Goal: Task Accomplishment & Management: Manage account settings

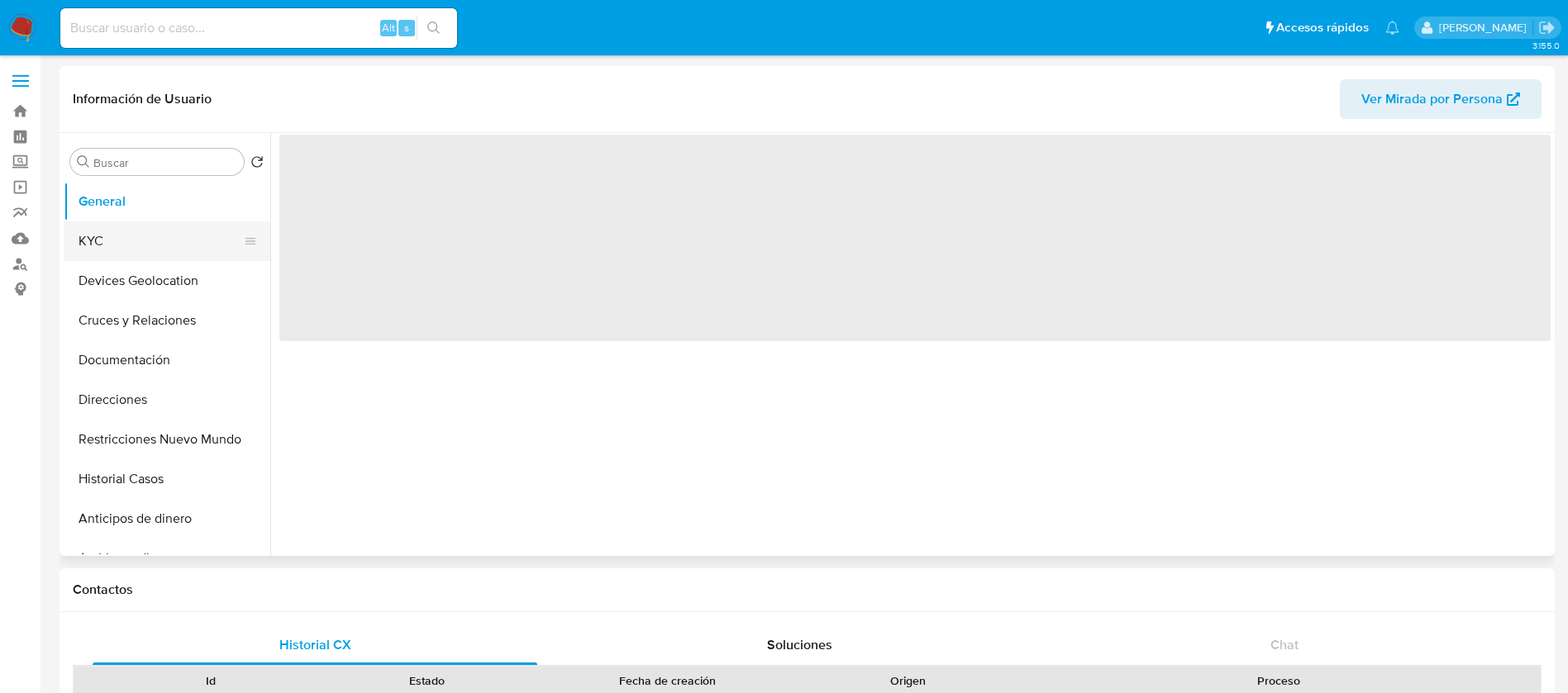
click at [135, 232] on button "KYC" at bounding box center [160, 240] width 193 height 40
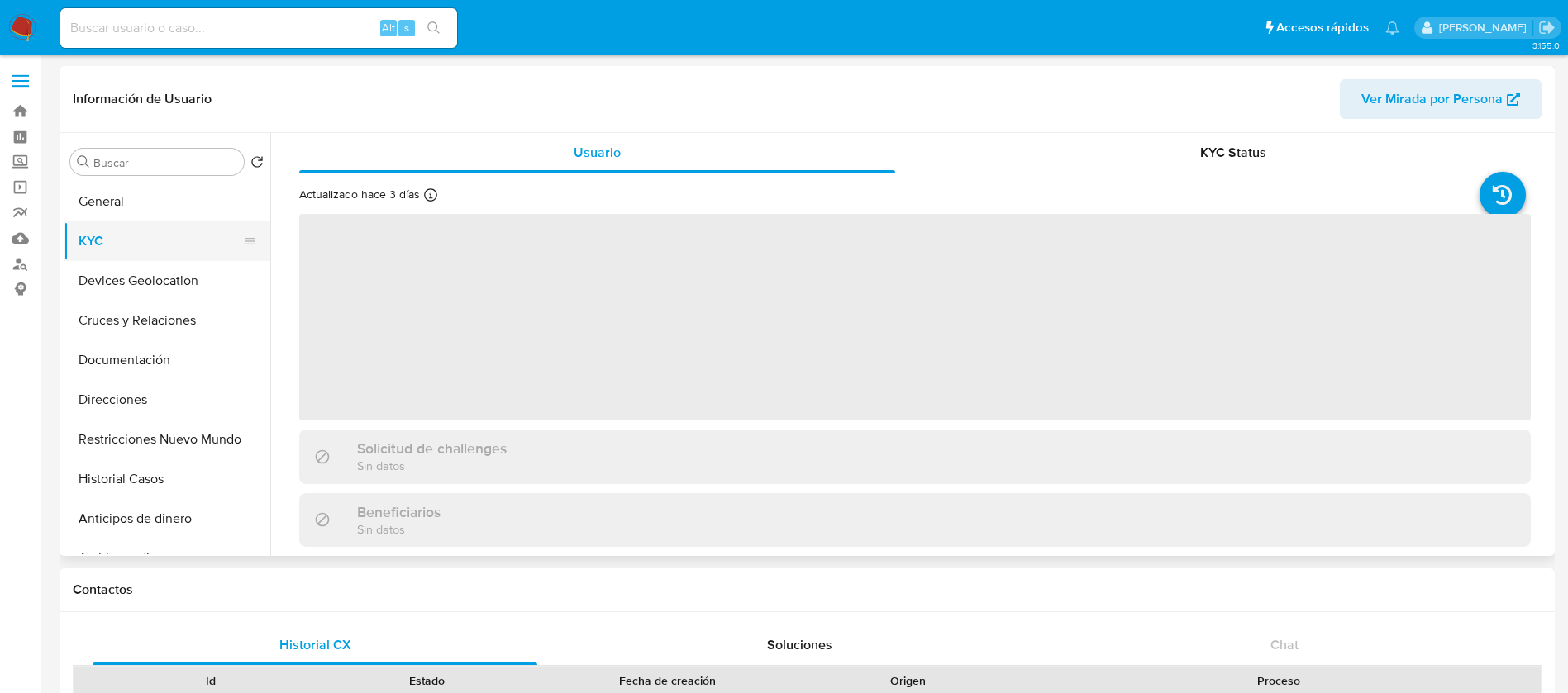
select select "10"
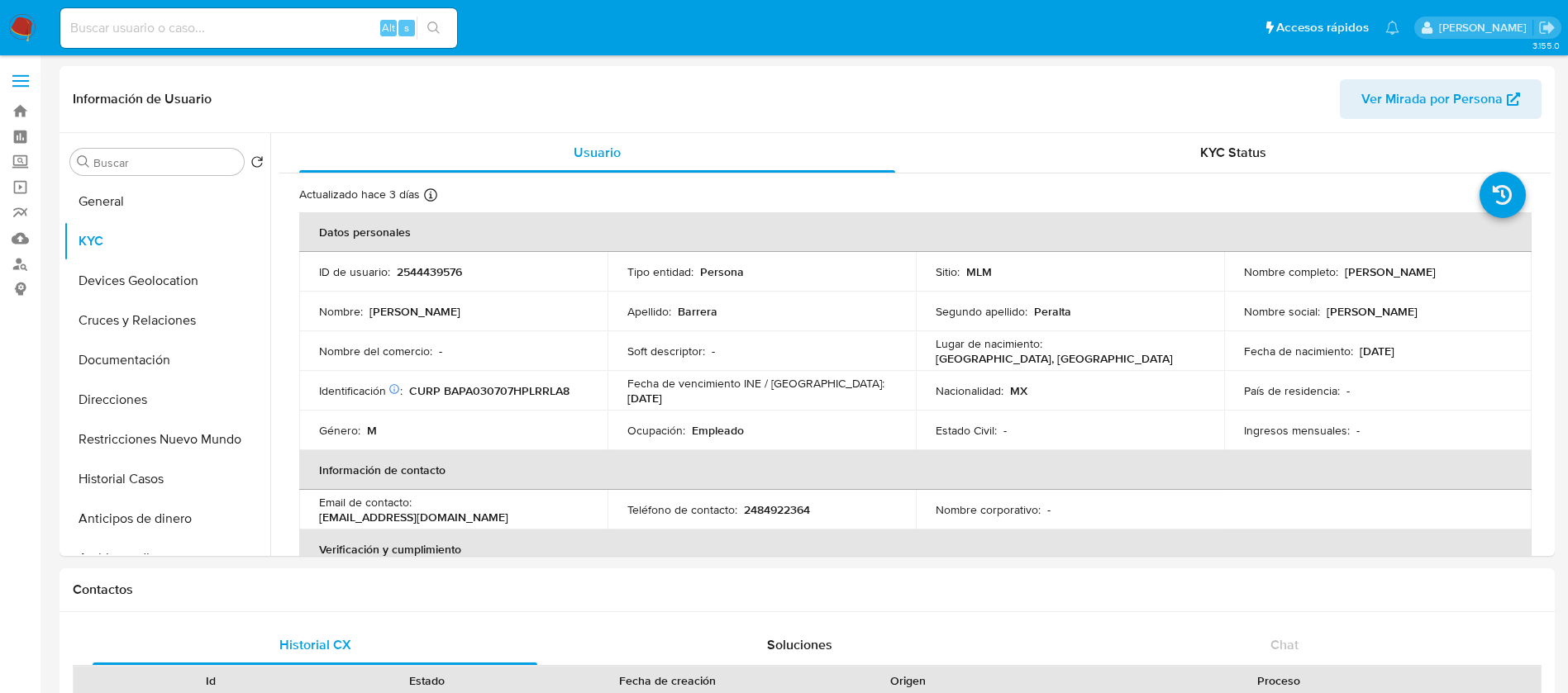
click at [18, 39] on img at bounding box center [22, 27] width 28 height 28
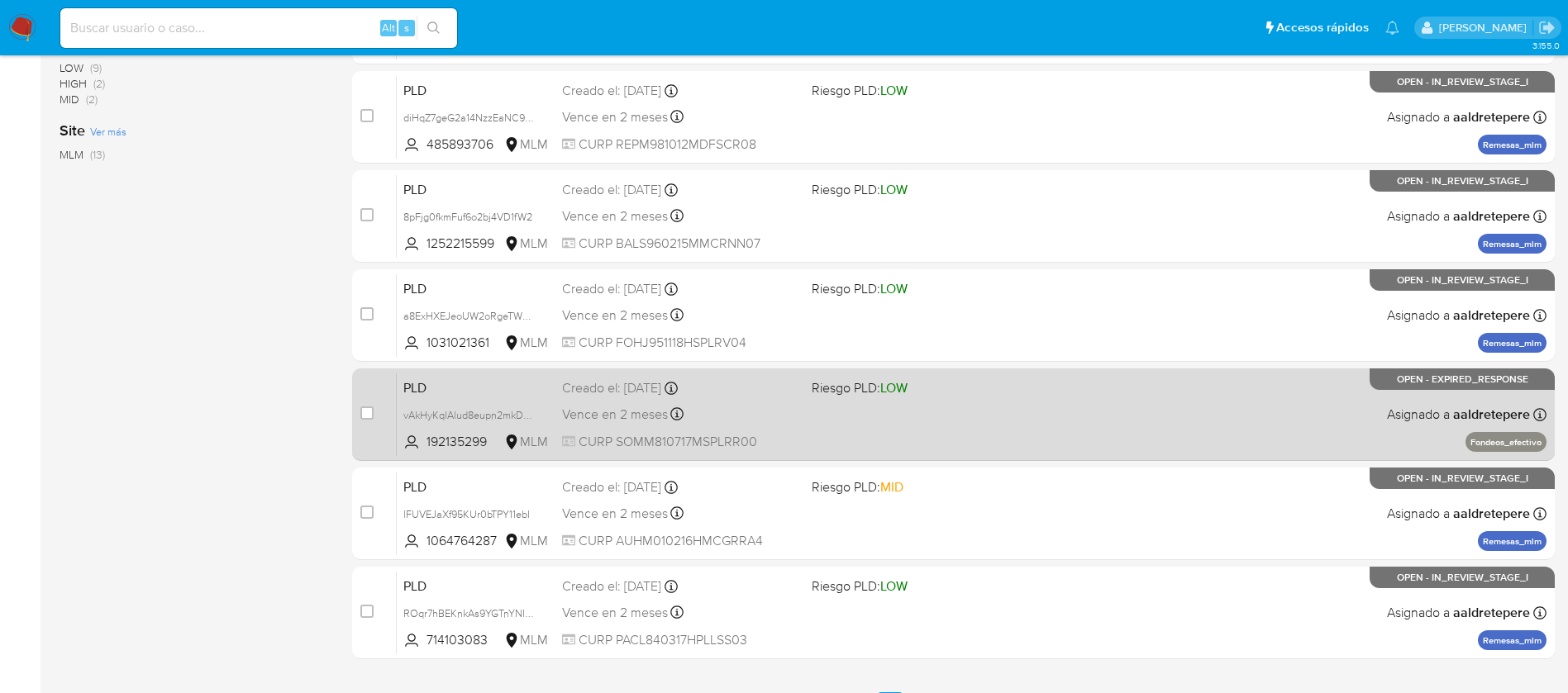
scroll to position [612, 0]
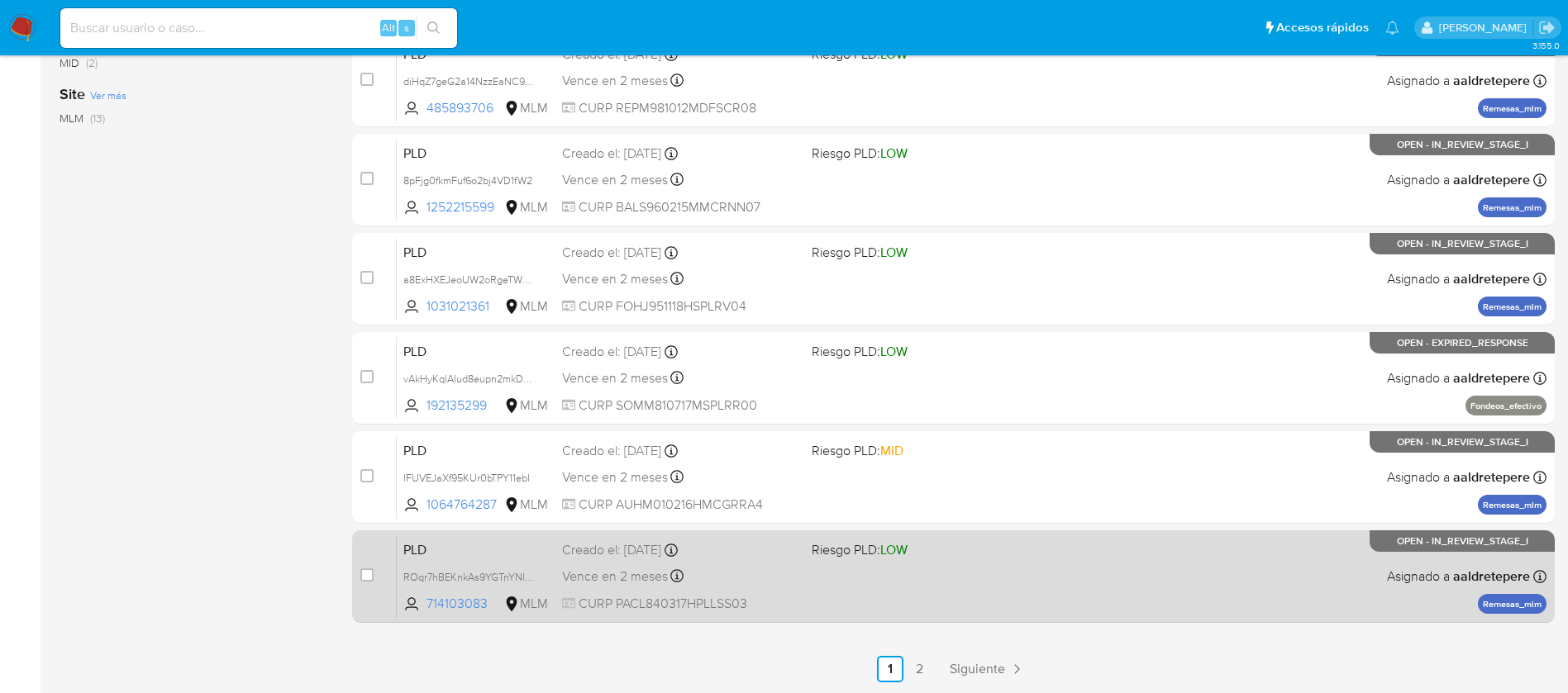
click at [868, 585] on div "PLD ROqr7hBEKnkAs9YGTnYNIwHE 714103083 MLM Riesgo PLD: LOW Creado el: 12/08/202…" at bounding box center [972, 576] width 1150 height 83
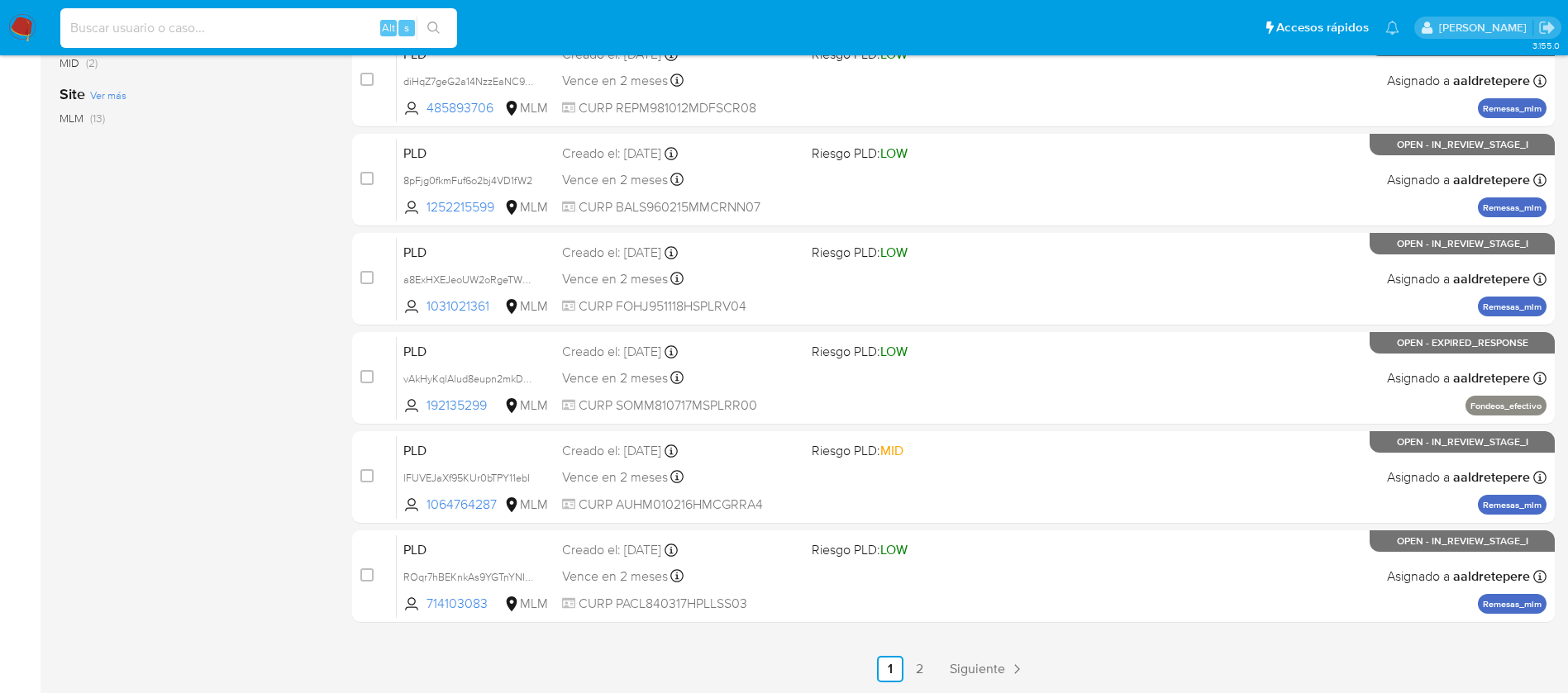
click at [283, 23] on input at bounding box center [258, 28] width 397 height 21
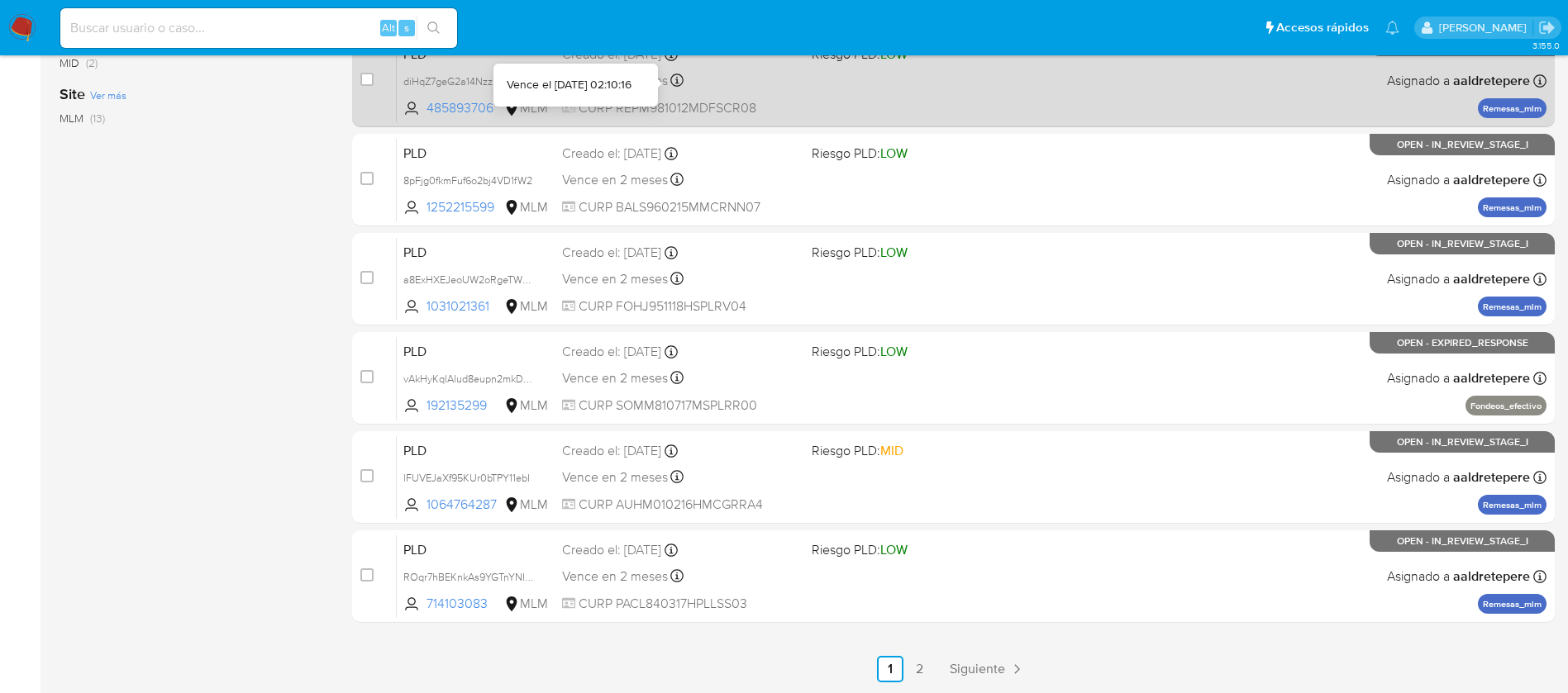
click at [682, 90] on div at bounding box center [677, 82] width 14 height 18
click at [938, 97] on div "PLD diHqZ7geG2a14NzzEaNC98hH 485893706 MLM Riesgo PLD: LOW Creado el: 12/08/202…" at bounding box center [972, 80] width 1150 height 83
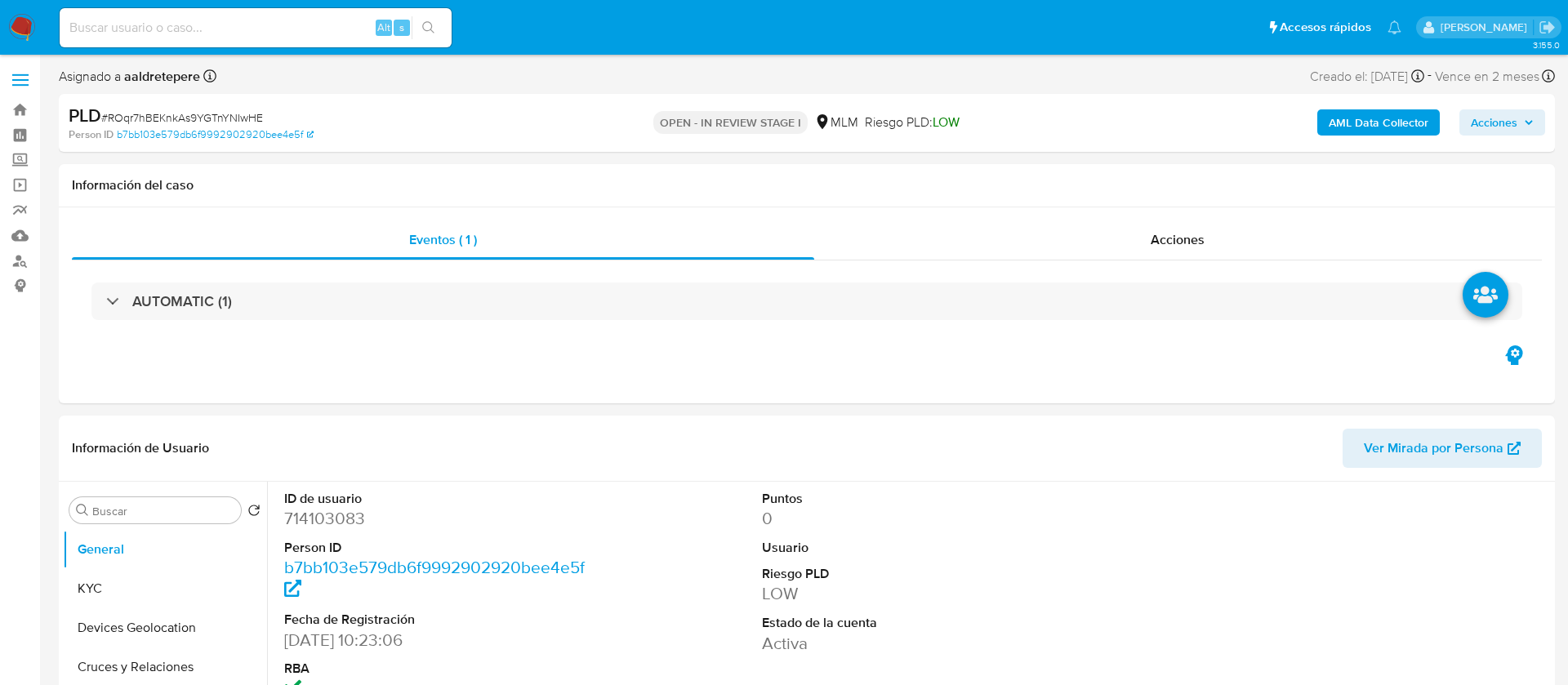
select select "10"
drag, startPoint x: 878, startPoint y: 379, endPoint x: 268, endPoint y: 494, distance: 620.7
click at [870, 379] on div "Eventos ( 1 ) Acciones AUTOMATIC (1)" at bounding box center [797, 305] width 1478 height 196
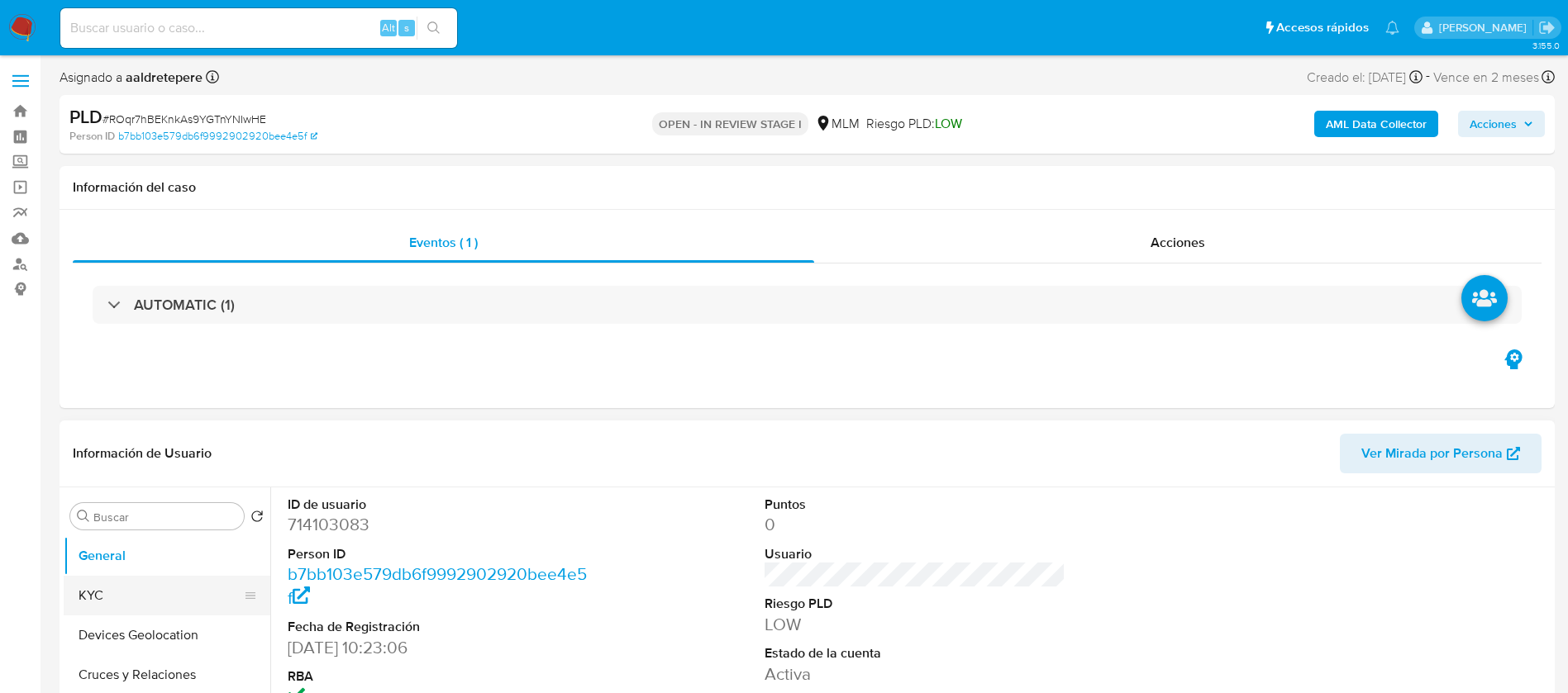
click at [180, 601] on button "KYC" at bounding box center [160, 595] width 193 height 40
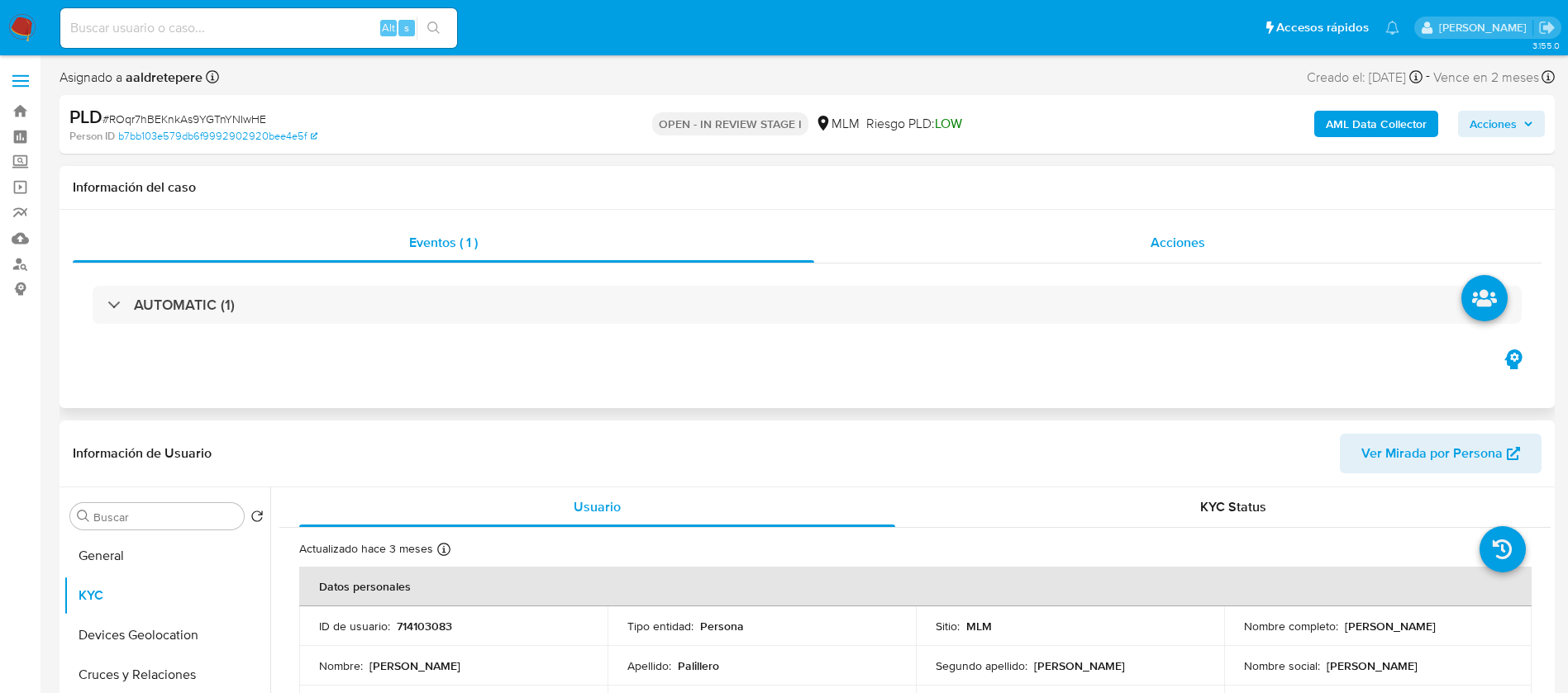
click at [1180, 255] on div "Acciones" at bounding box center [1177, 242] width 727 height 40
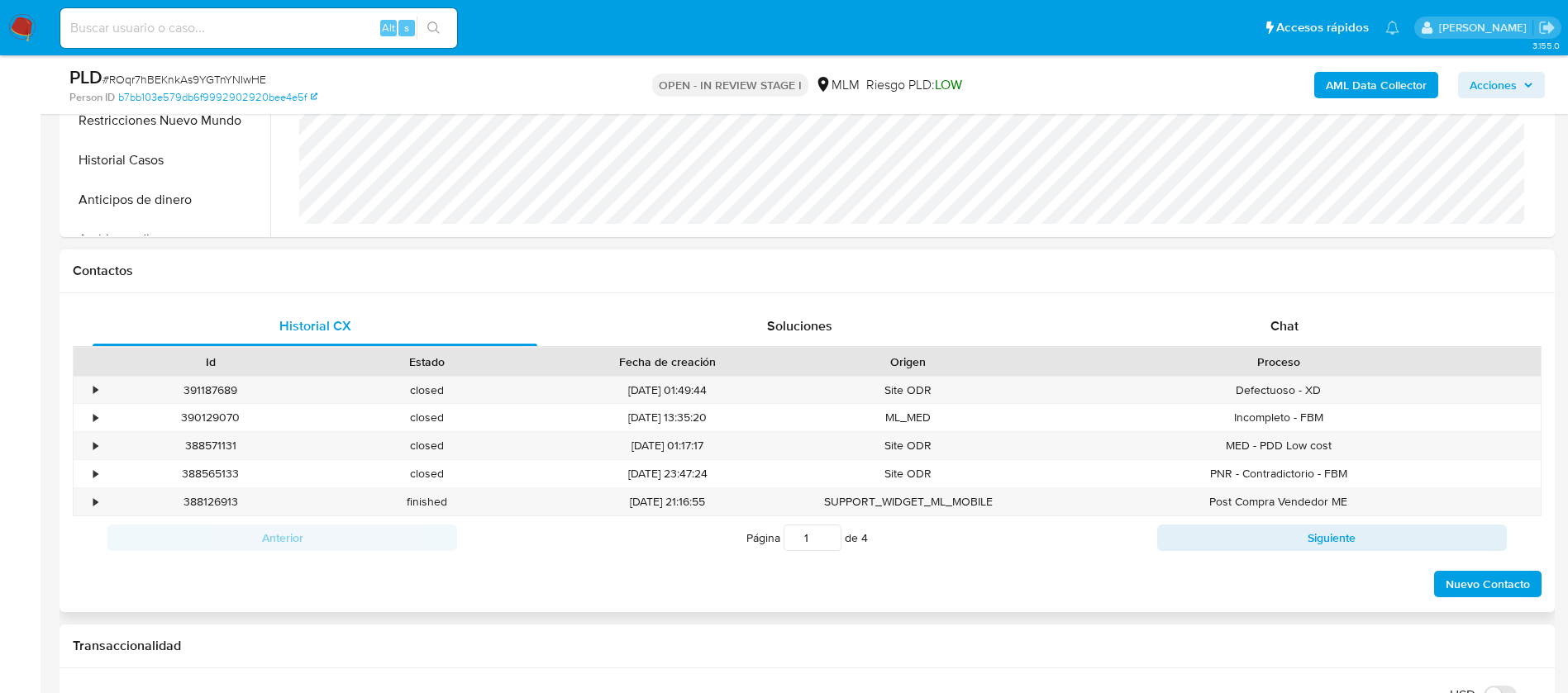
scroll to position [743, 0]
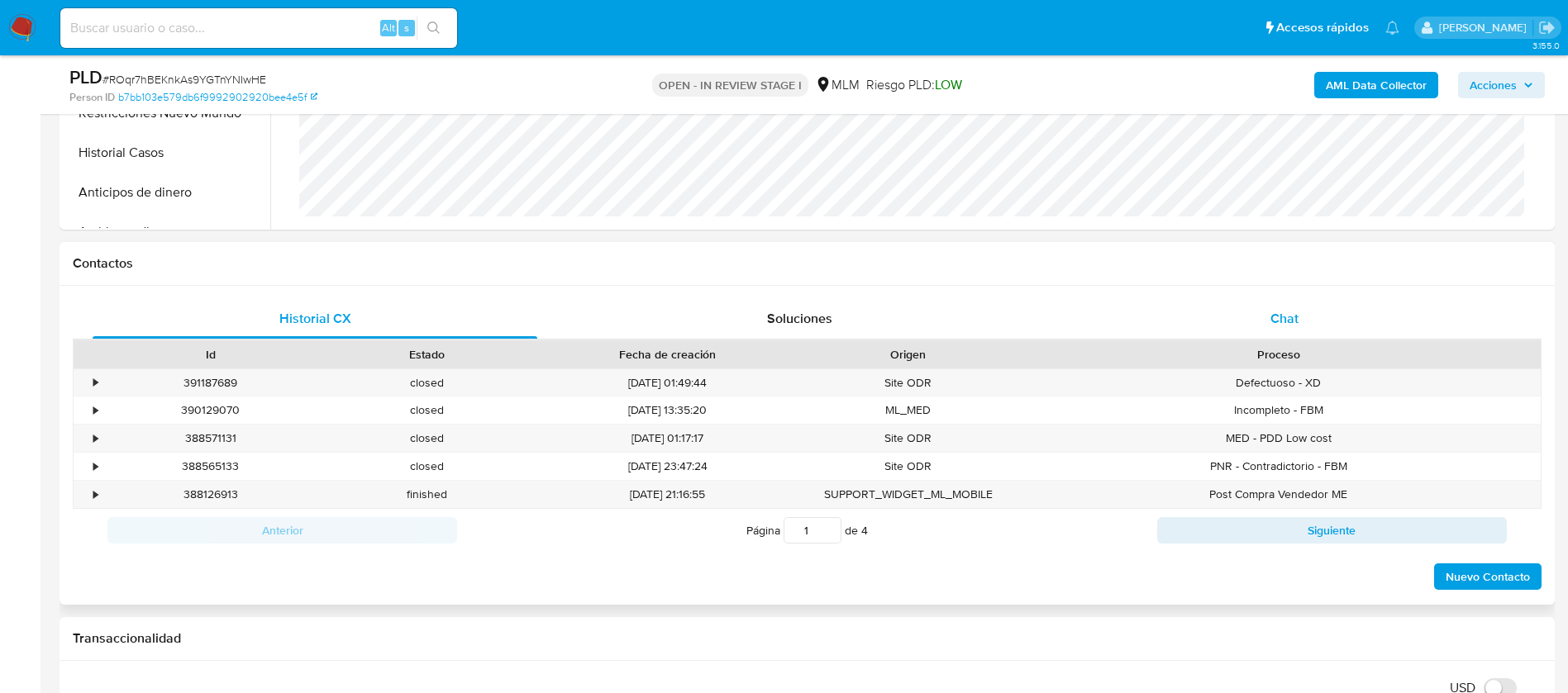
drag, startPoint x: 1282, startPoint y: 328, endPoint x: 1288, endPoint y: 337, distance: 10.8
click at [1285, 328] on div "Chat" at bounding box center [1284, 319] width 445 height 40
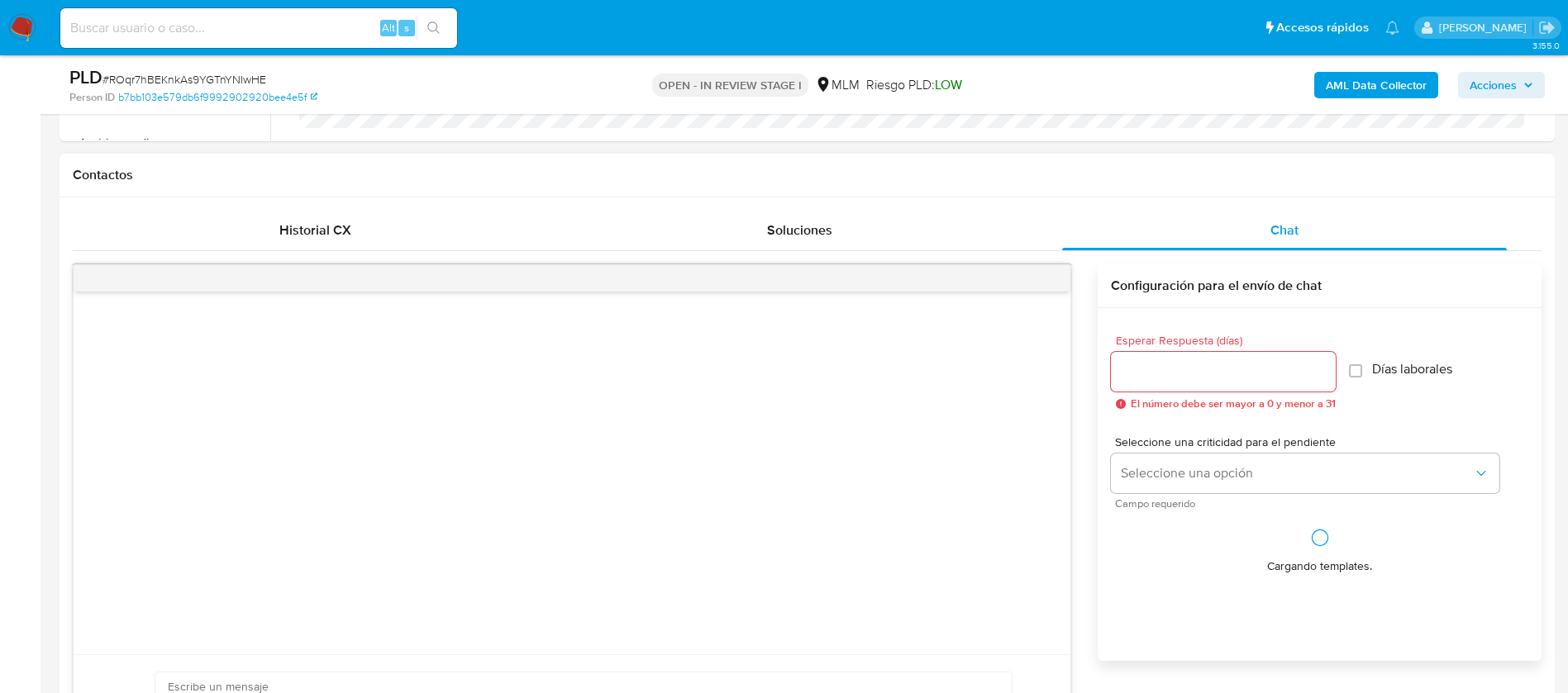
scroll to position [992, 0]
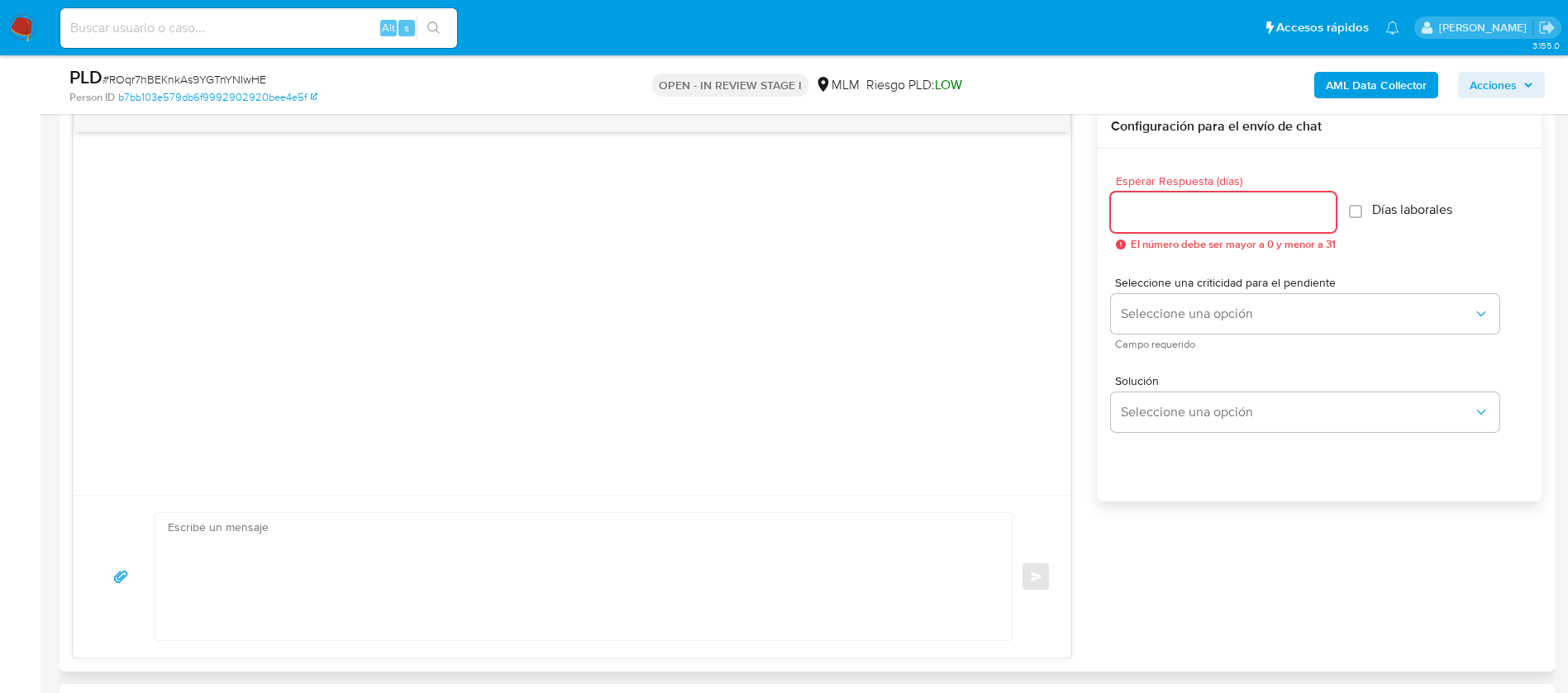
click at [1137, 221] on input "Esperar Respuesta (días)" at bounding box center [1223, 212] width 225 height 21
type input "5"
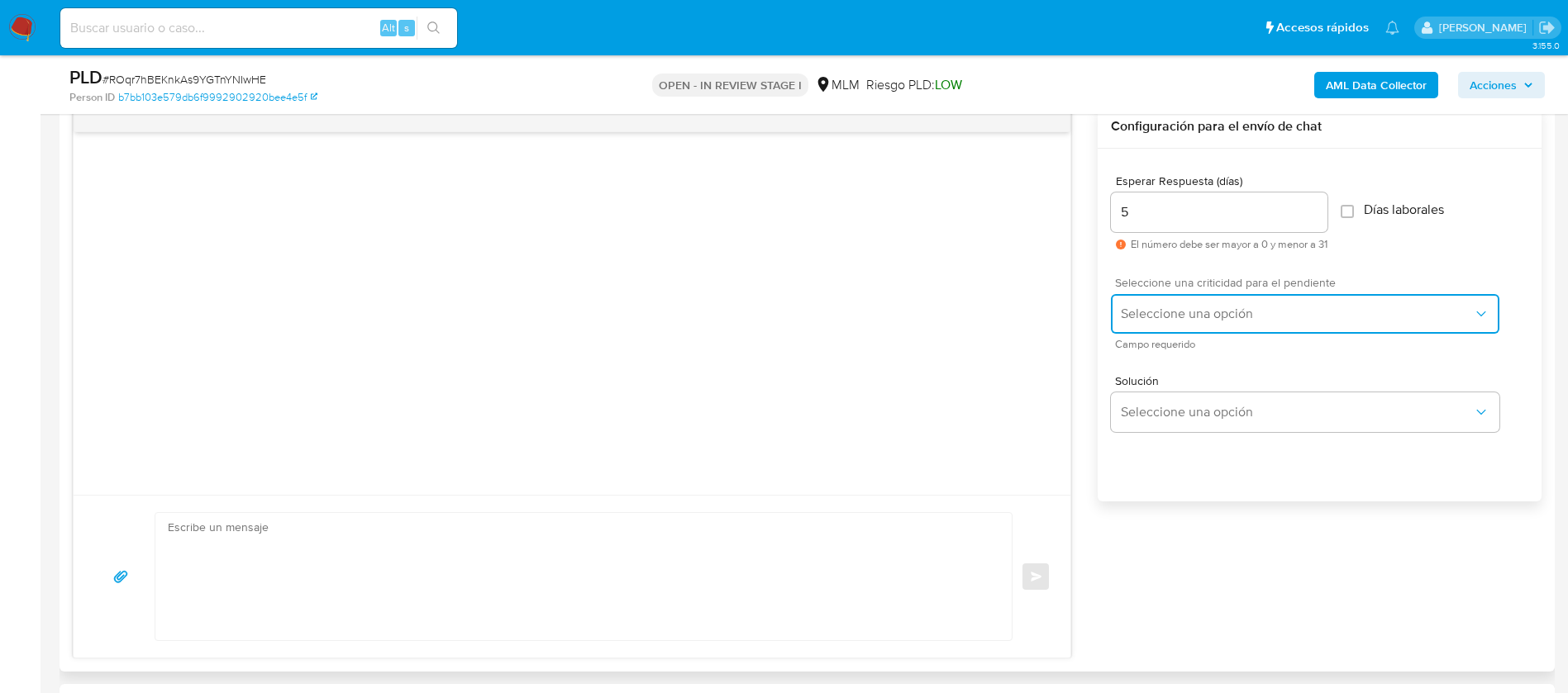
click at [1174, 326] on button "Seleccione una opción" at bounding box center [1304, 313] width 389 height 40
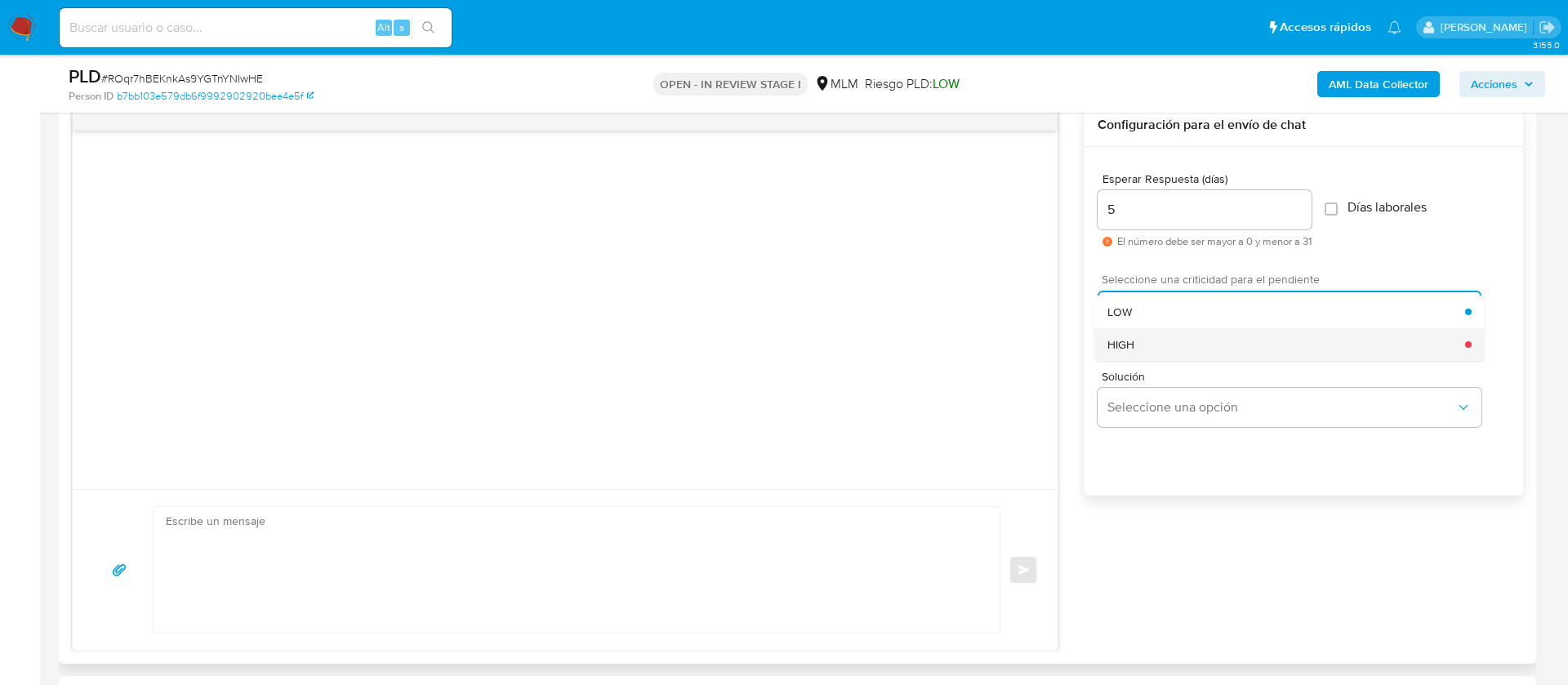
click at [1154, 337] on div "HIGH" at bounding box center [1286, 345] width 357 height 33
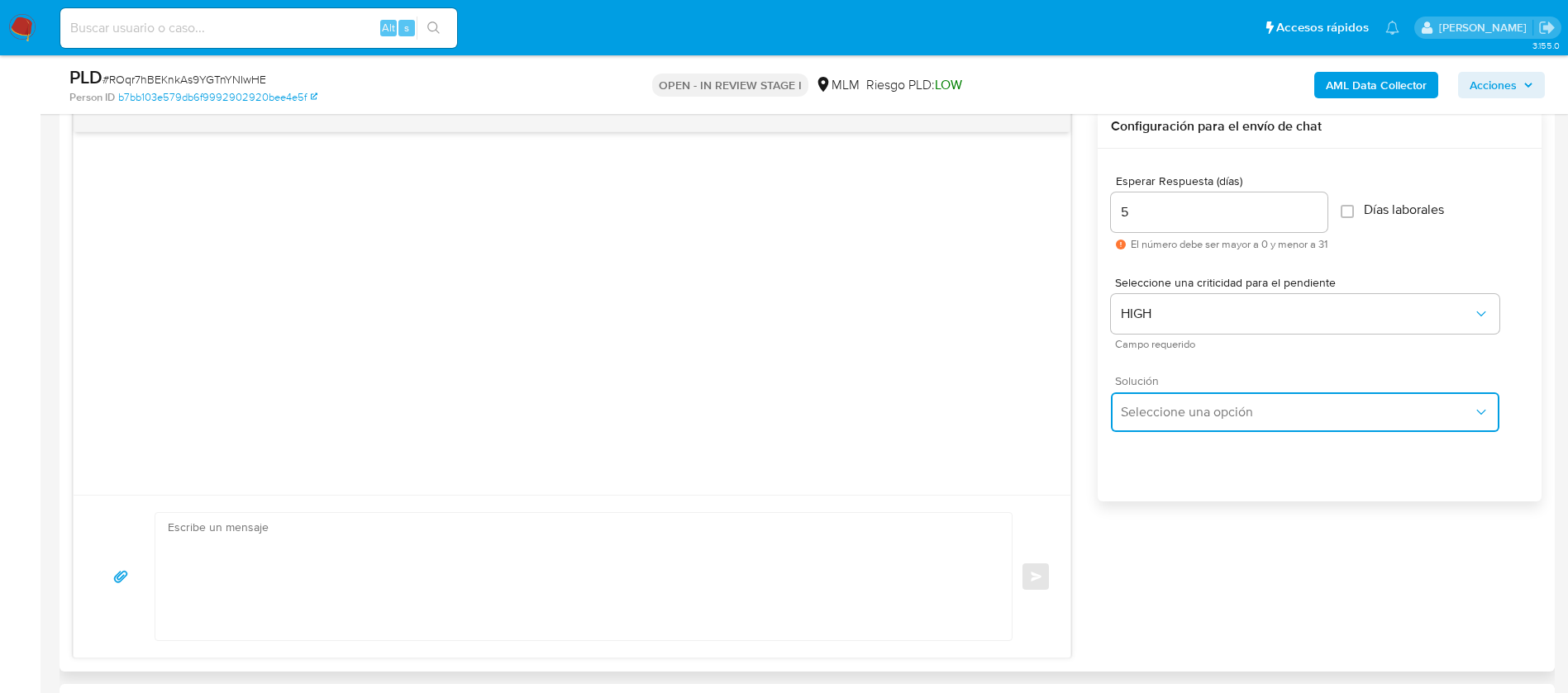
drag, startPoint x: 1172, startPoint y: 393, endPoint x: 1183, endPoint y: 407, distance: 17.8
click at [1172, 394] on button "Seleccione una opción" at bounding box center [1304, 412] width 389 height 40
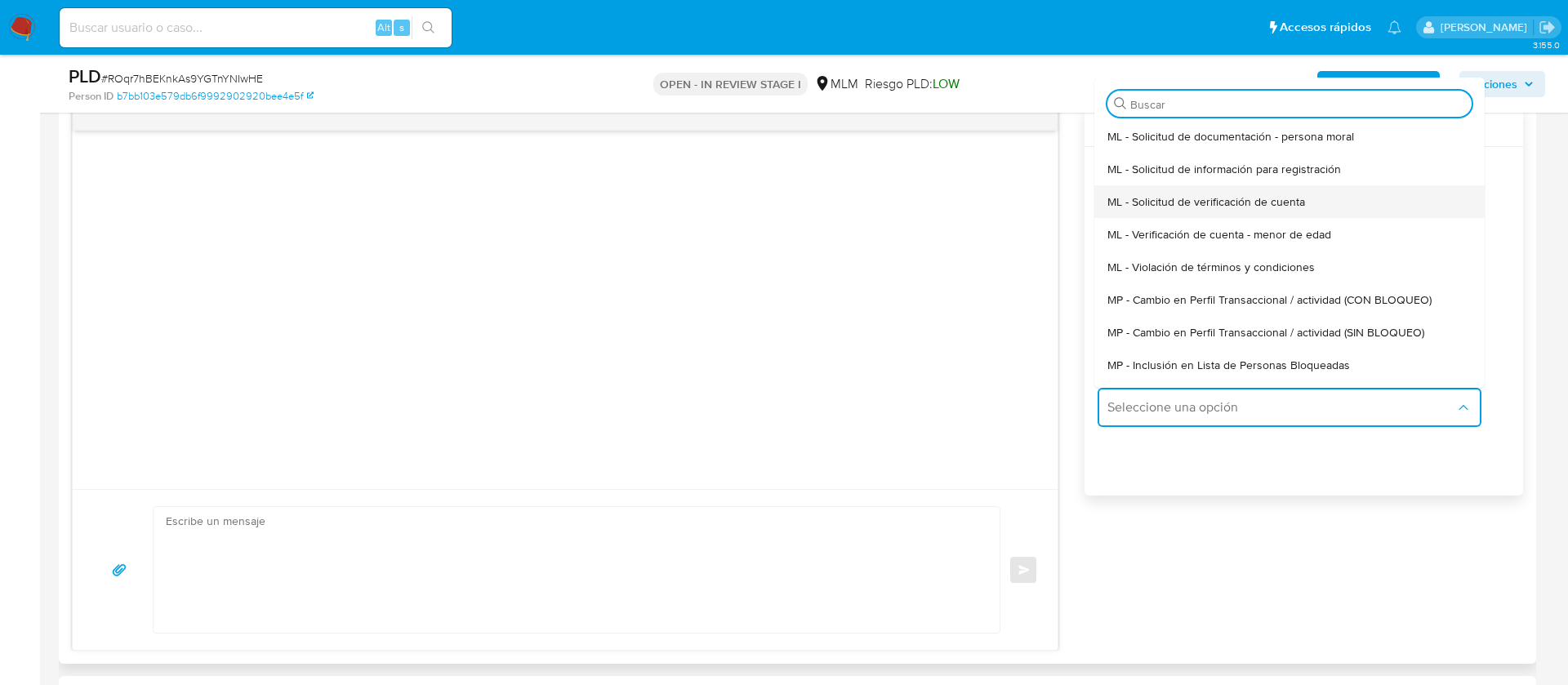
click at [1176, 194] on span "ML - Solicitud de verificación de cuenta" at bounding box center [1207, 201] width 197 height 14
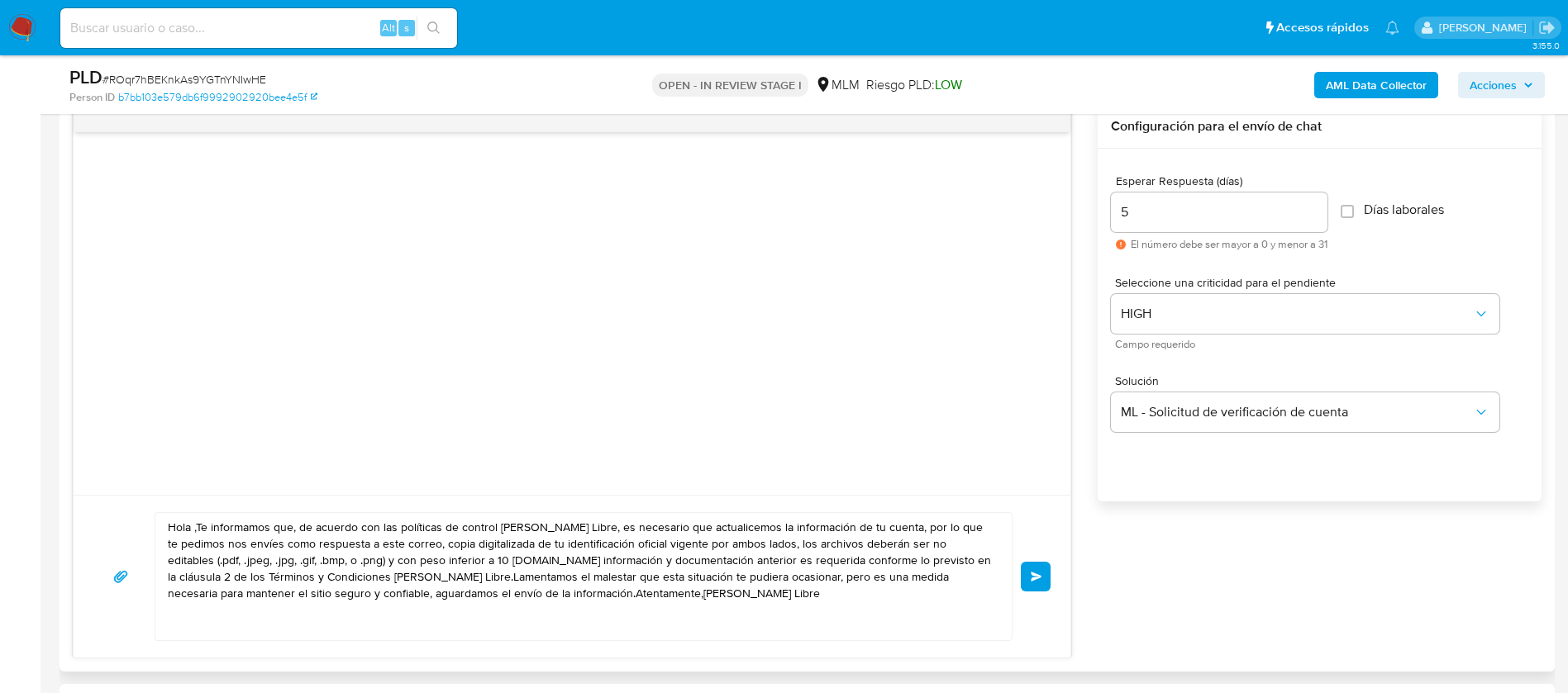
click at [736, 648] on div "Hola ,Te informamos que, de acuerdo con las políticas de control de Mercado Lib…" at bounding box center [572, 577] width 997 height 163
drag, startPoint x: 304, startPoint y: 556, endPoint x: 78, endPoint y: 512, distance: 230.2
click at [79, 512] on div "Hola ,Te informamos que, de acuerdo con las políticas de control de Mercado Lib…" at bounding box center [572, 577] width 997 height 163
paste textarea "ESTIMADO LUIS PALILLERO CISNEROS Te comunicamos que se ha identificado un cambi…"
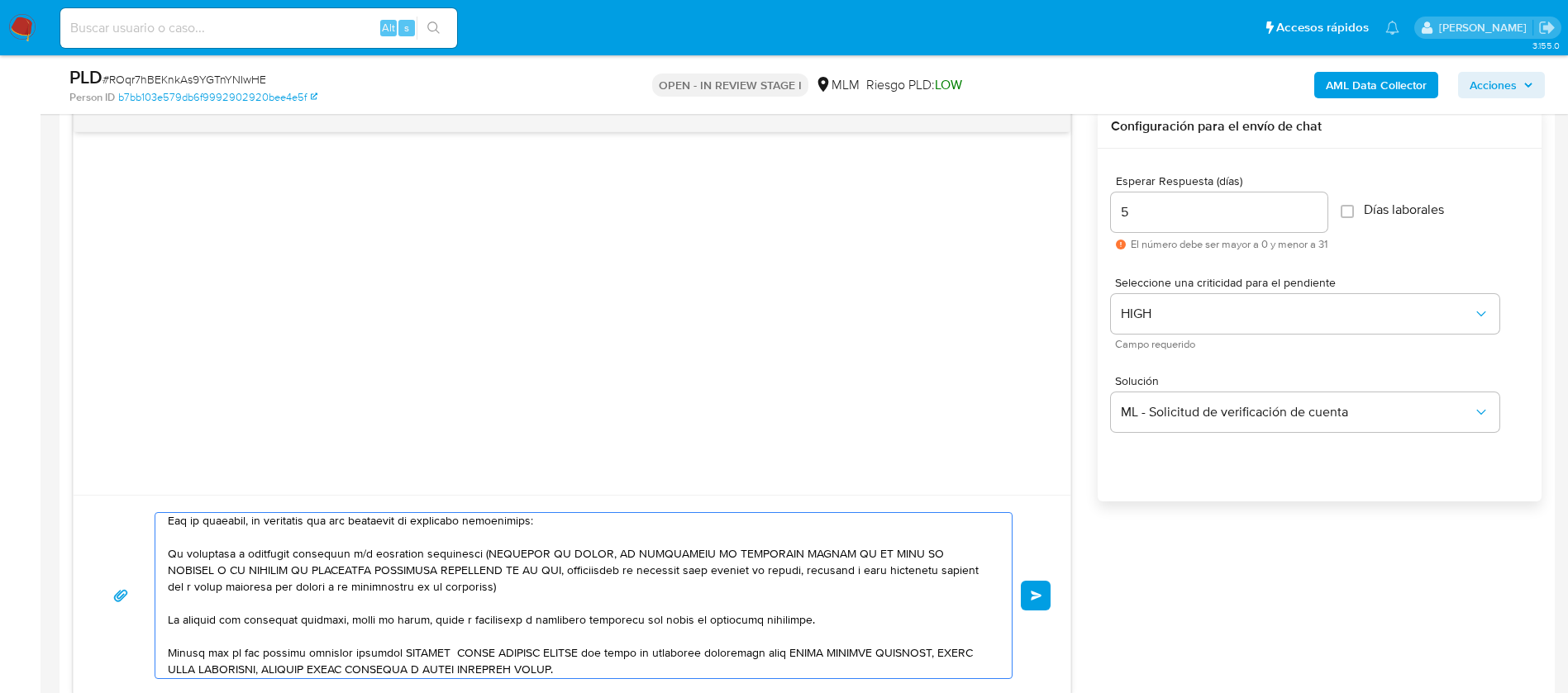
scroll to position [0, 0]
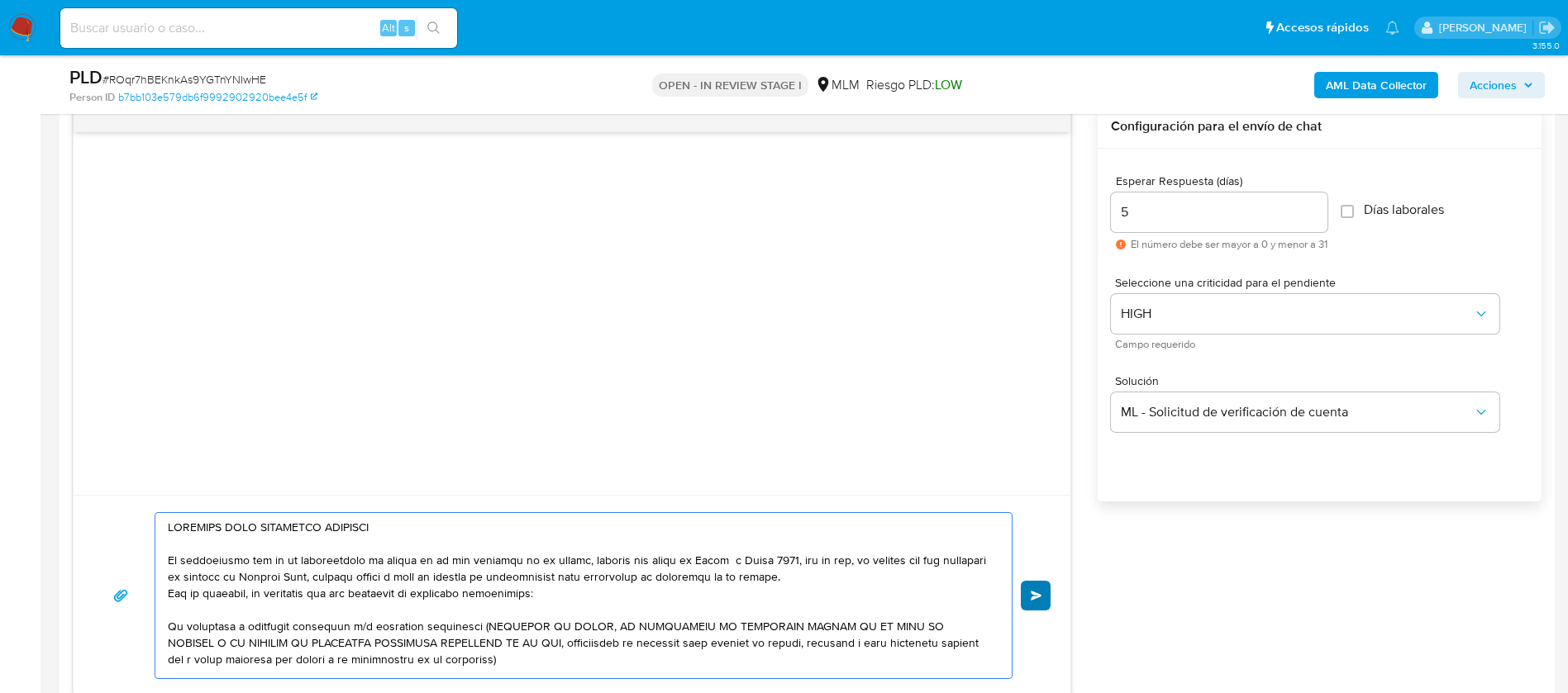
type textarea "ESTIMADO LUIS PALILLERO CISNEROS Te comunicamos que se ha identificado un cambi…"
click at [1045, 599] on button "Enviar" at bounding box center [1036, 595] width 30 height 30
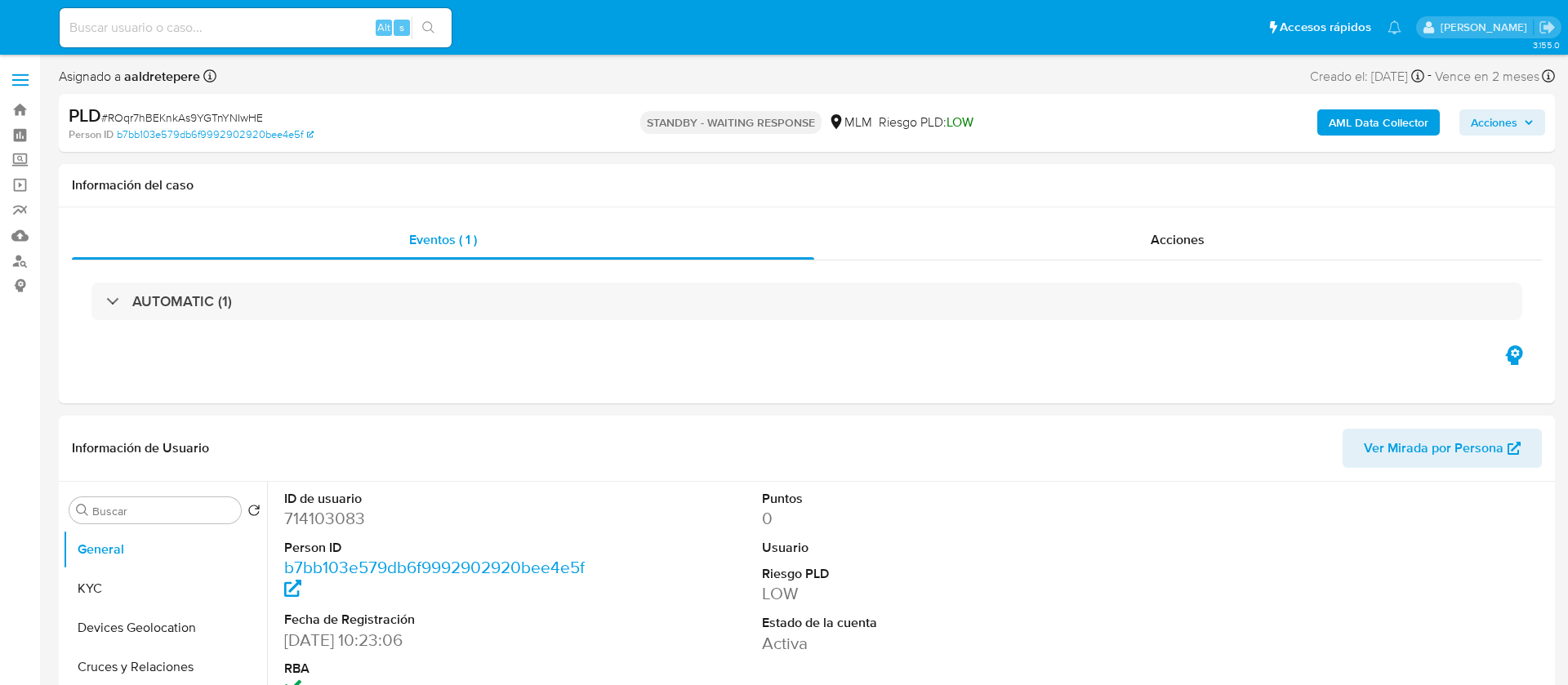
select select "10"
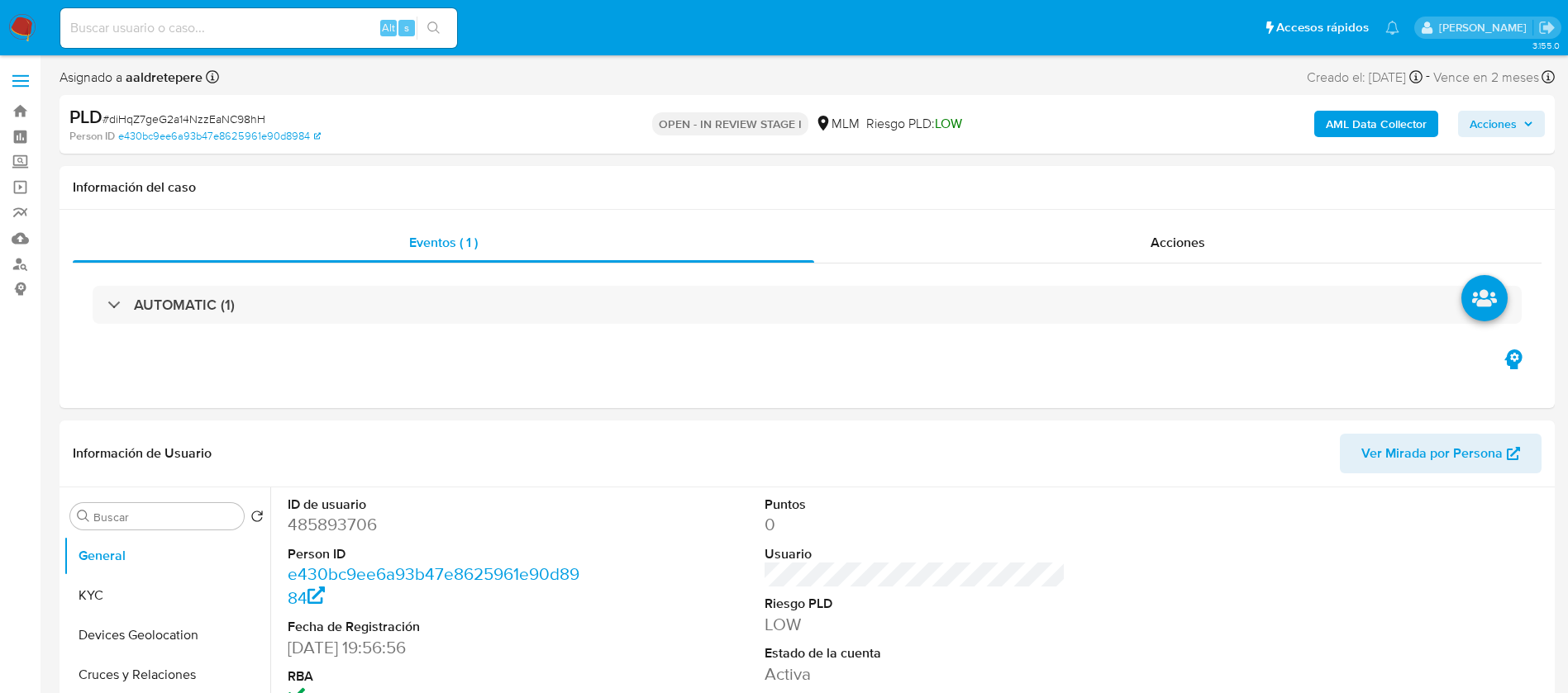
select select "10"
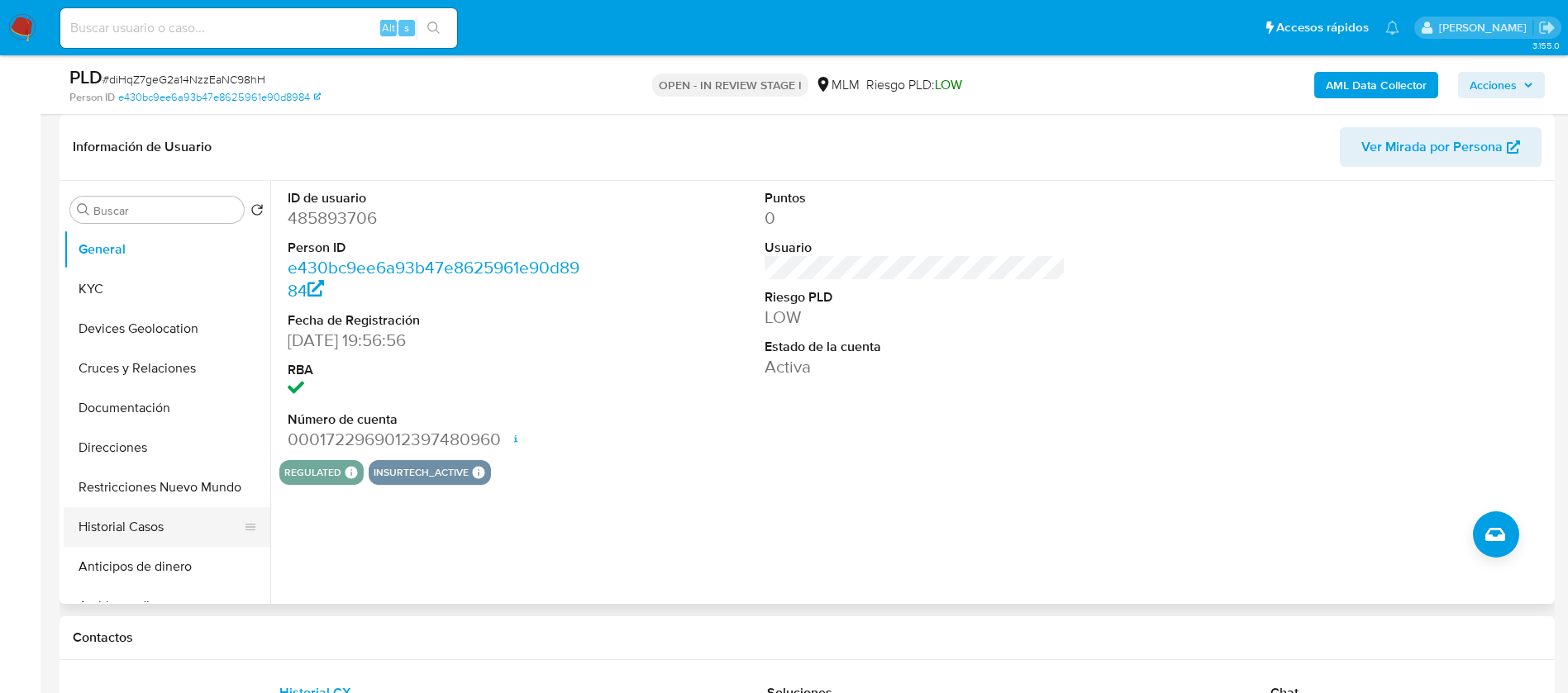
click at [191, 527] on button "Historial Casos" at bounding box center [160, 526] width 193 height 40
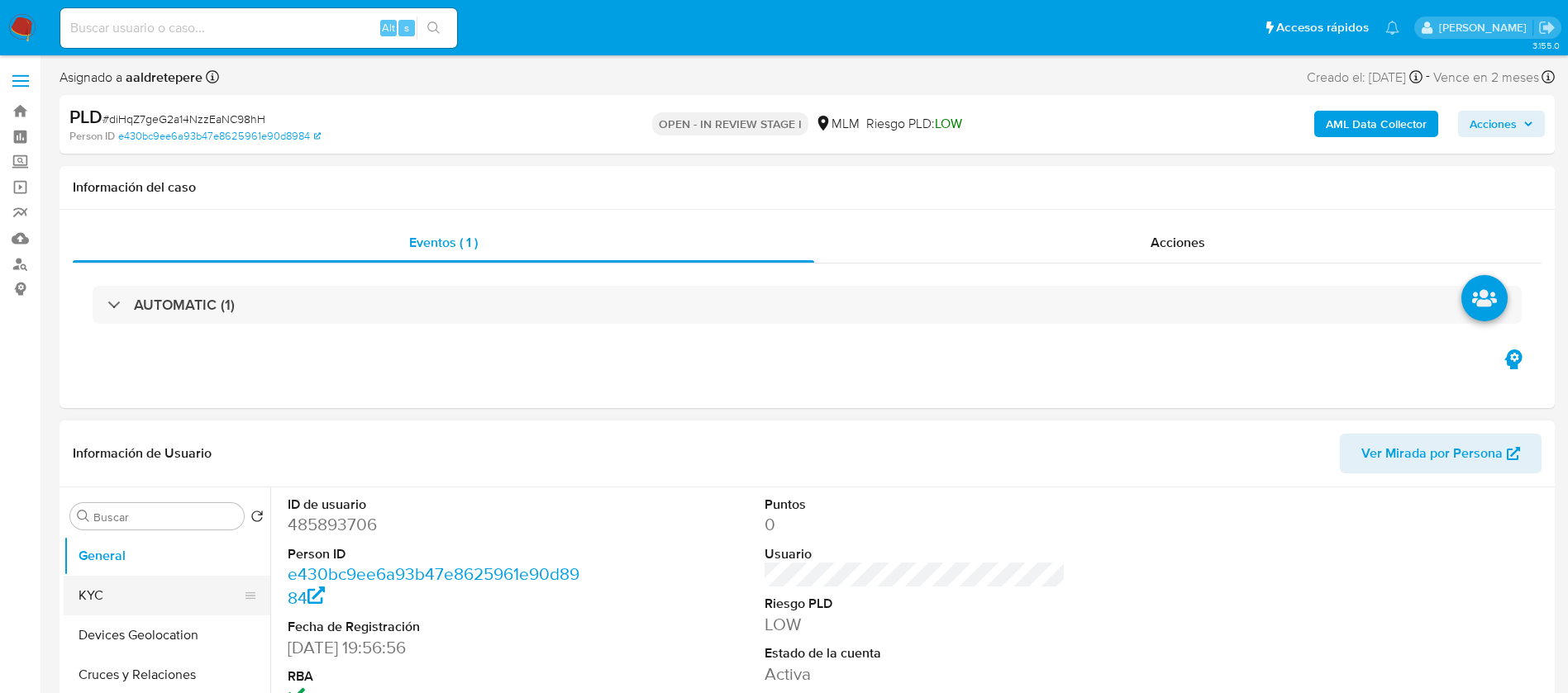
select select "10"
drag, startPoint x: 129, startPoint y: 593, endPoint x: 145, endPoint y: 582, distance: 19.4
click at [130, 593] on button "KYC" at bounding box center [160, 595] width 193 height 40
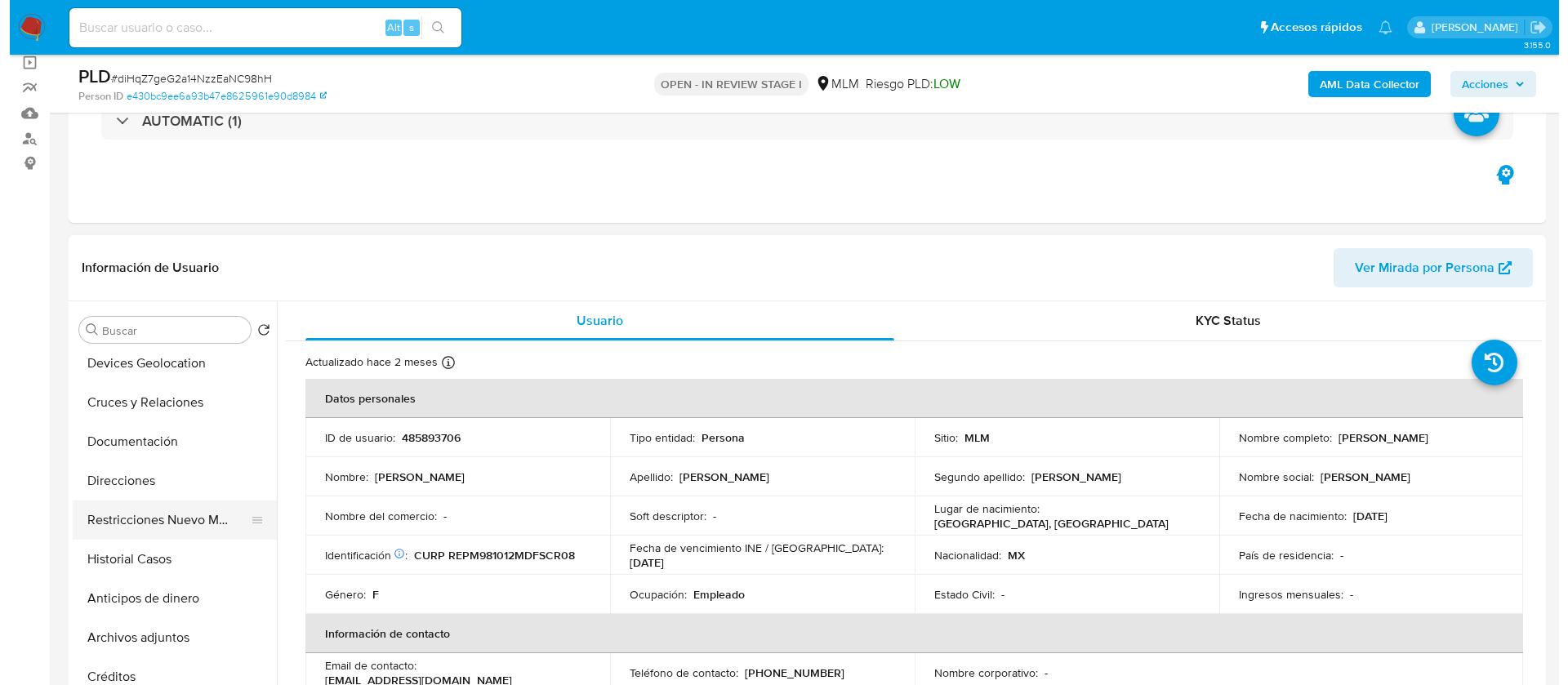
scroll to position [123, 0]
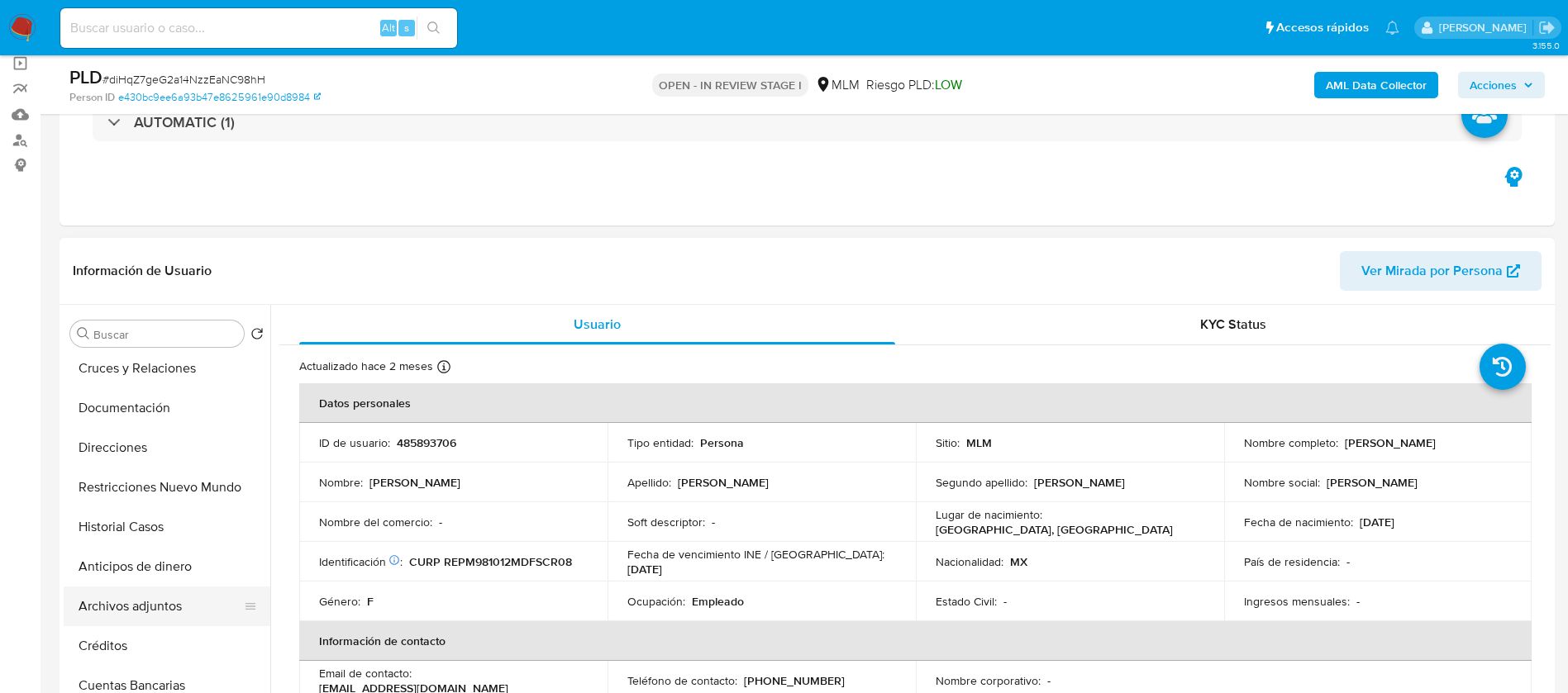
click at [179, 613] on button "Archivos adjuntos" at bounding box center [160, 606] width 193 height 40
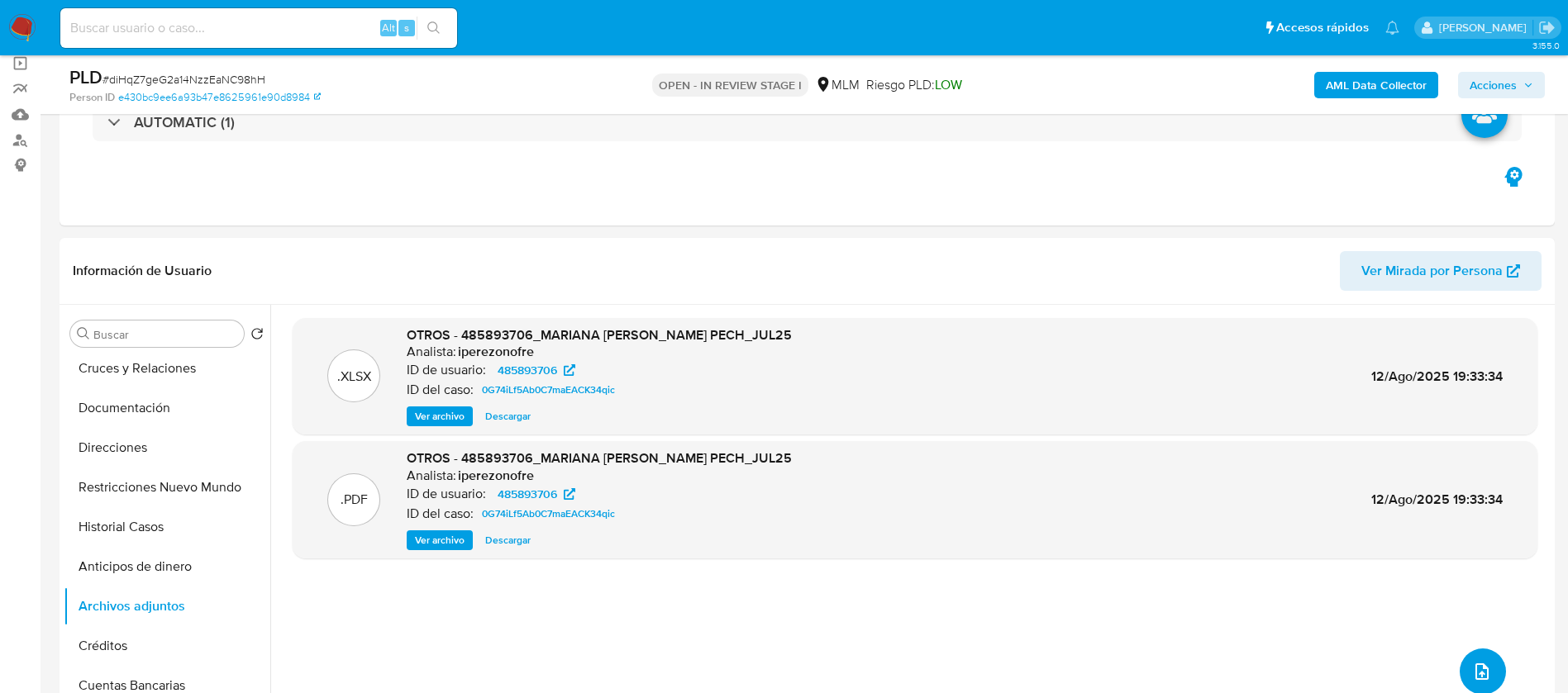
click at [1472, 665] on span "upload-file" at bounding box center [1482, 672] width 19 height 19
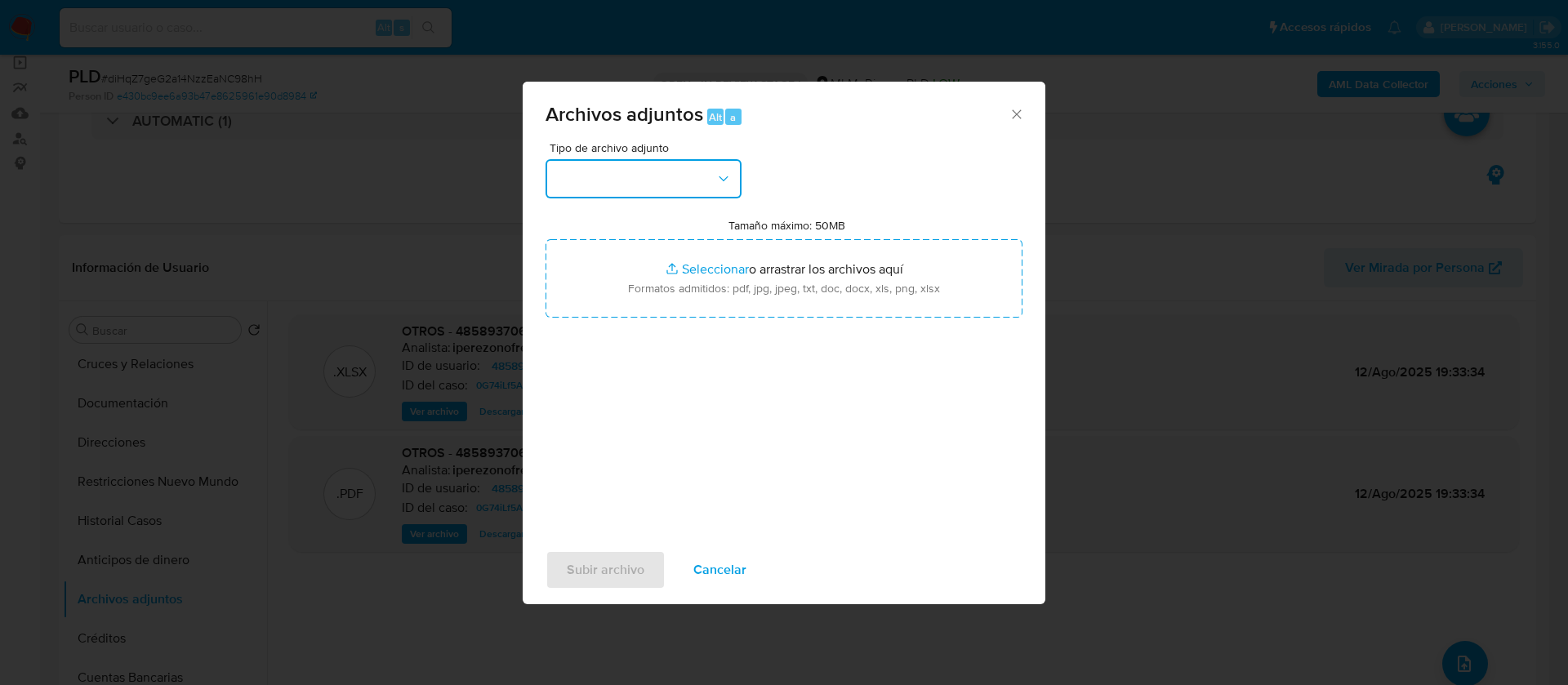
click at [658, 189] on button "button" at bounding box center [643, 178] width 196 height 39
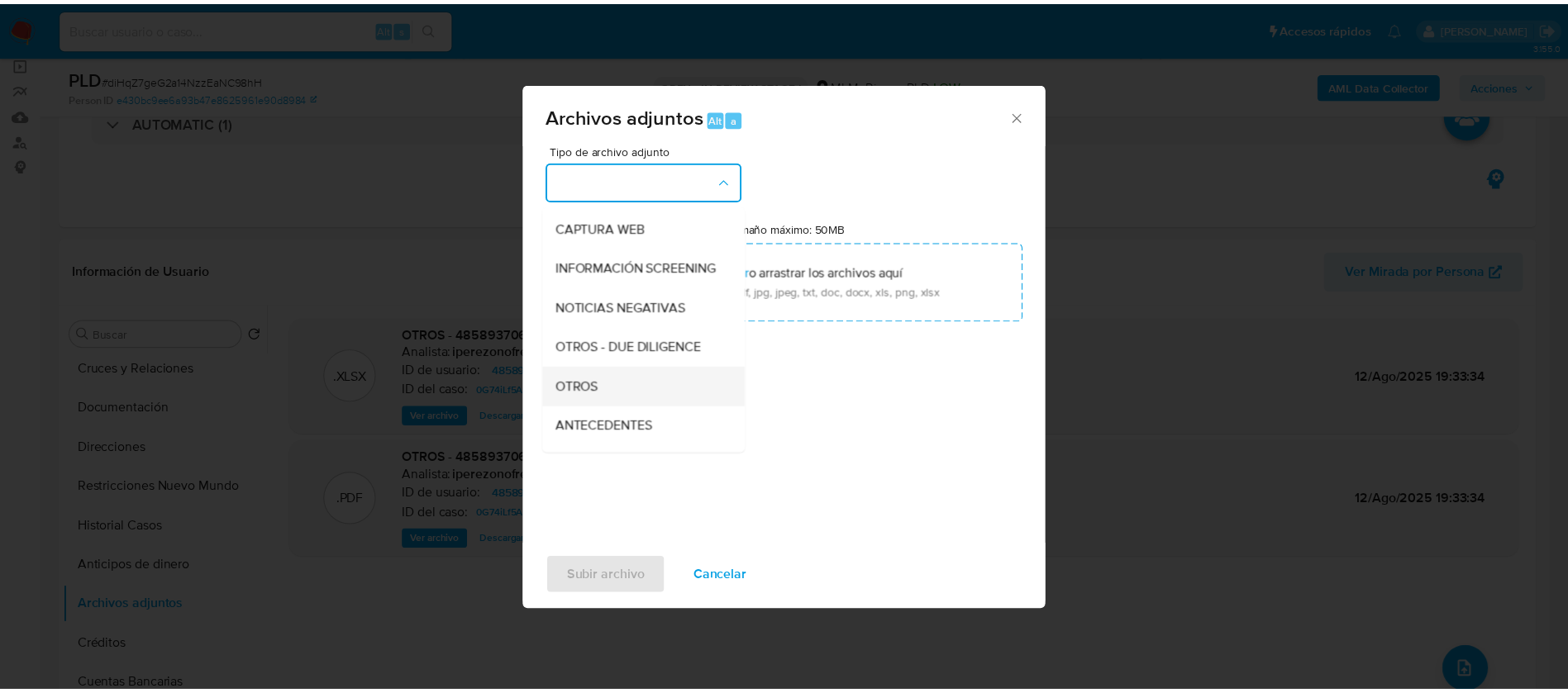
scroll to position [171, 0]
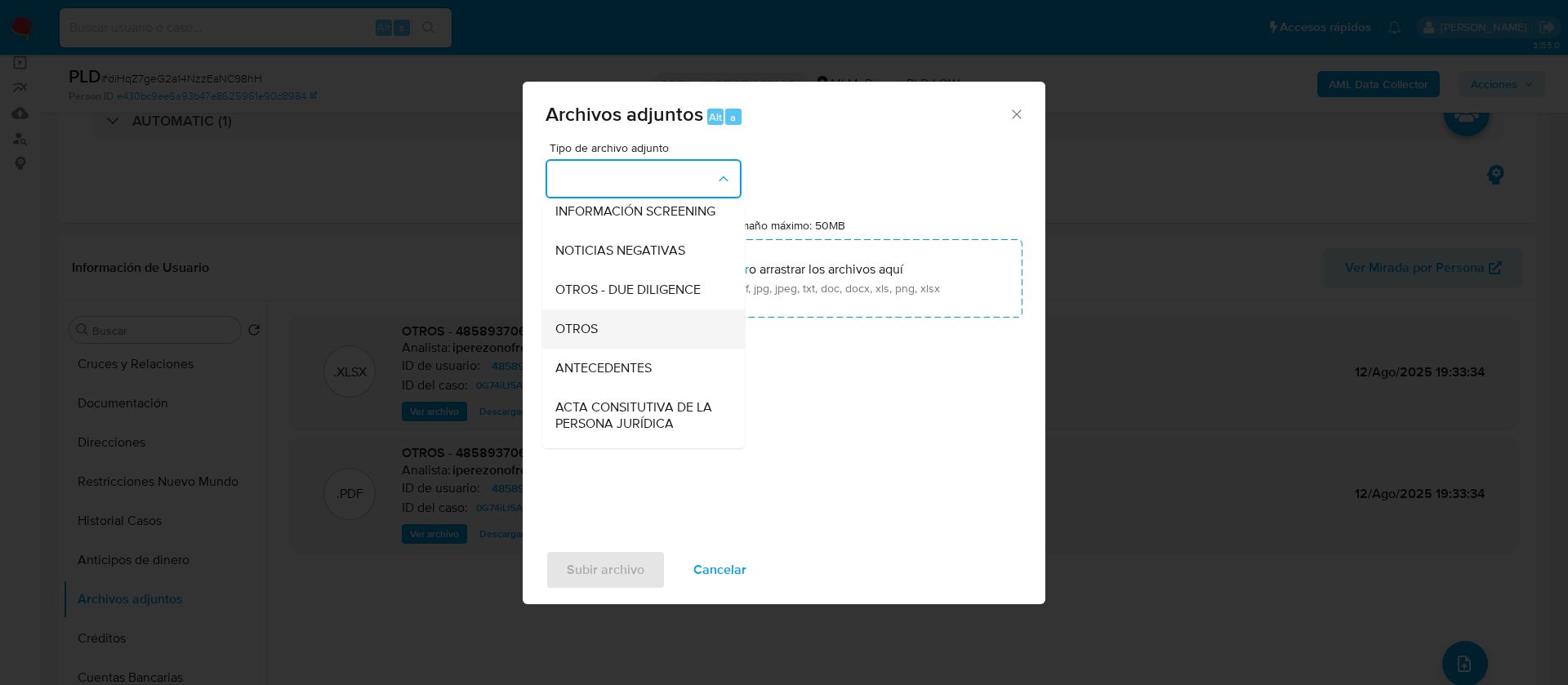
click at [626, 338] on div "OTROS" at bounding box center [639, 329] width 167 height 39
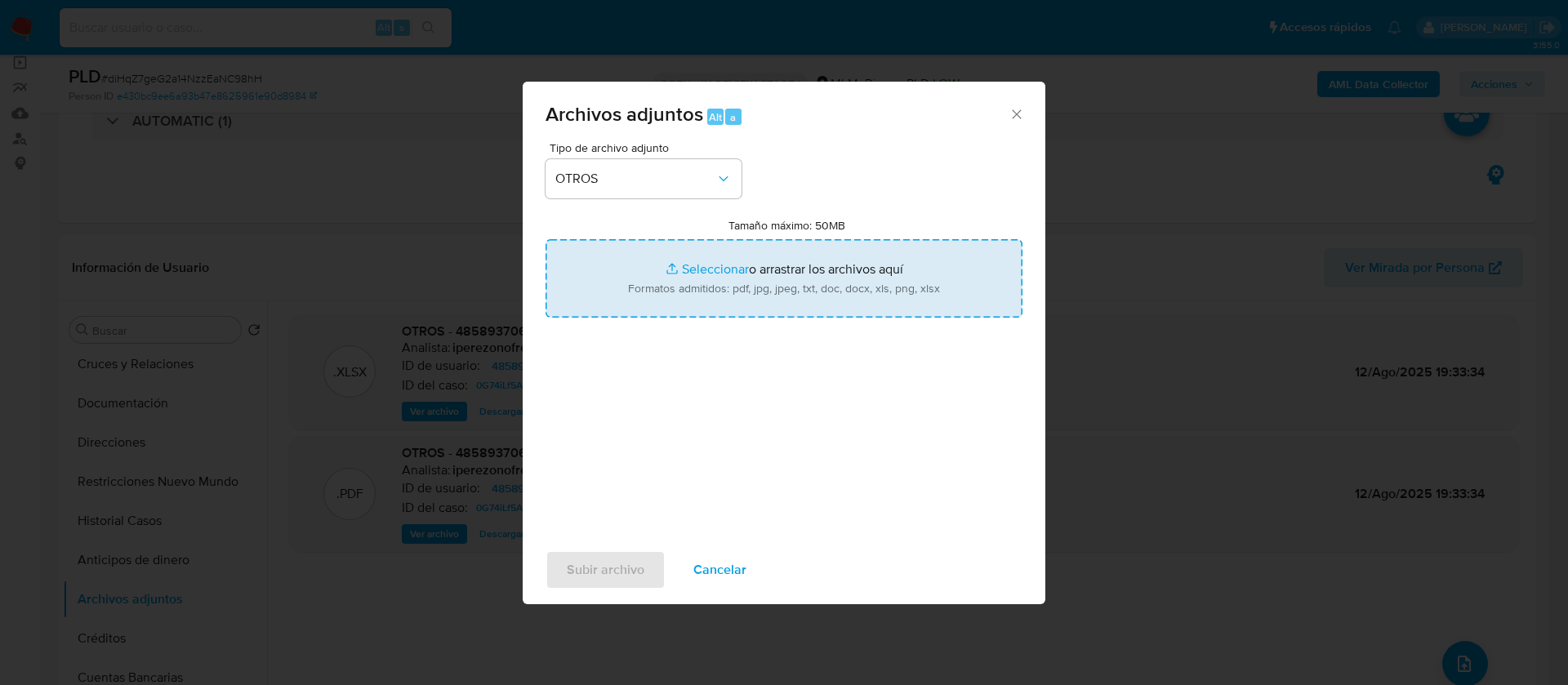
click at [738, 283] on input "Tamaño máximo: 50MB Seleccionar archivos" at bounding box center [784, 279] width 477 height 79
type input "C:\fakepath\485893706_Mariana Sarai Resendiz Pech_AGOSTO 2025.pdf"
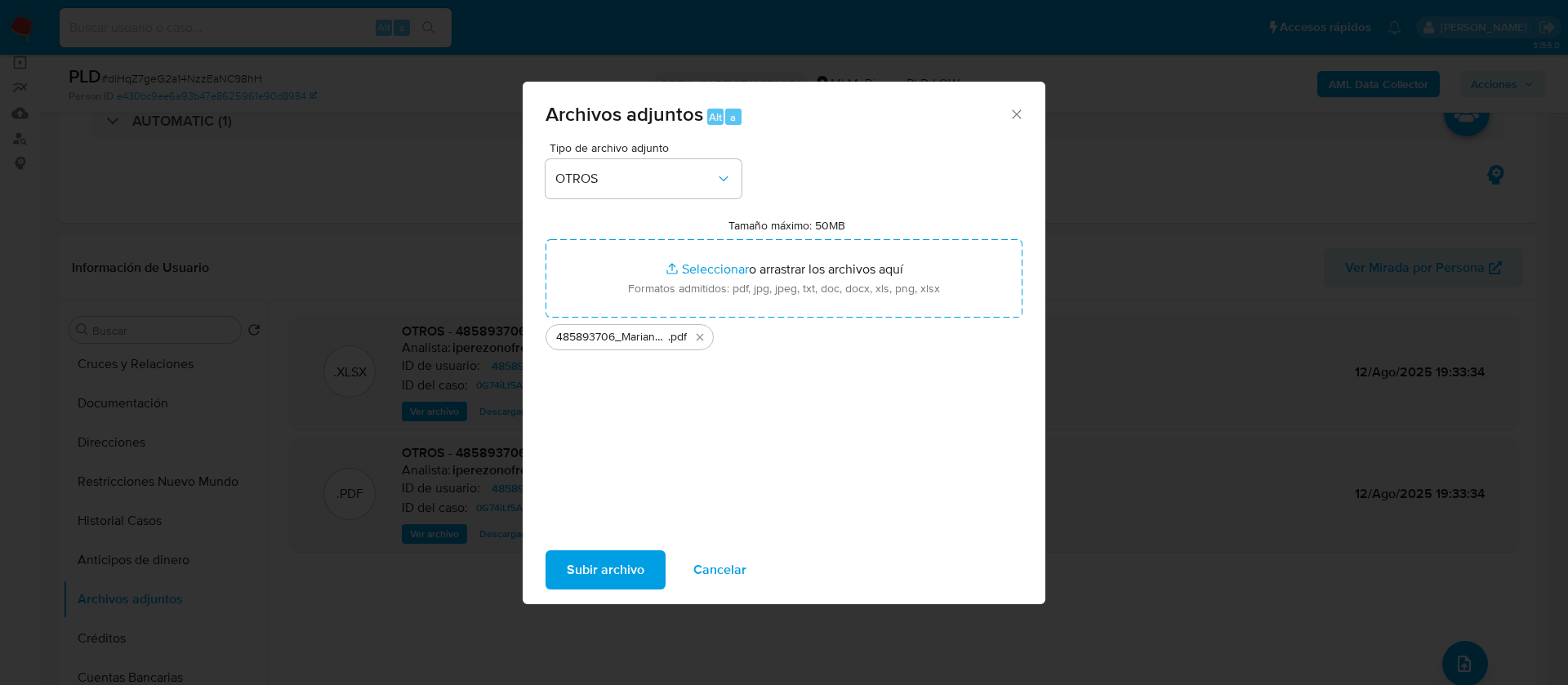
click at [612, 561] on span "Subir archivo" at bounding box center [605, 569] width 78 height 35
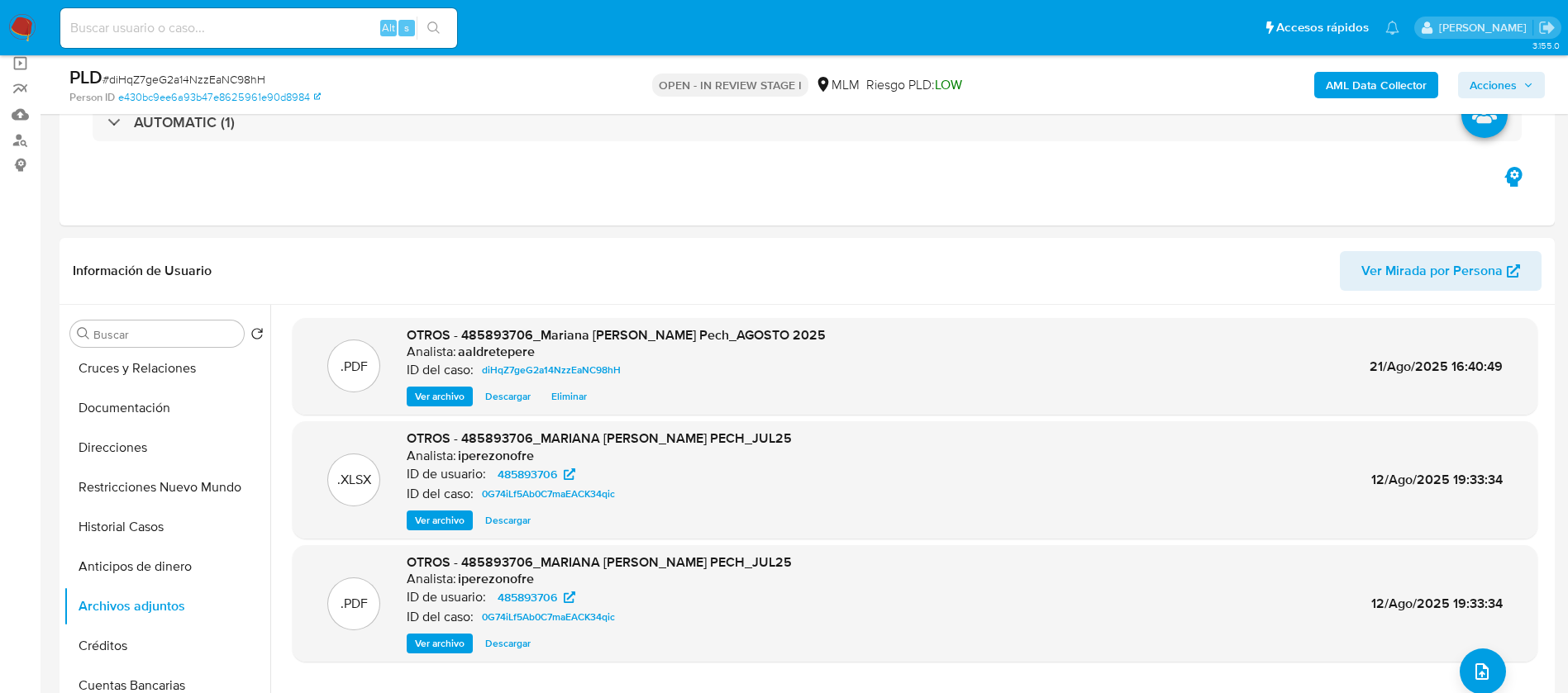
click at [1503, 86] on span "Acciones" at bounding box center [1492, 84] width 48 height 26
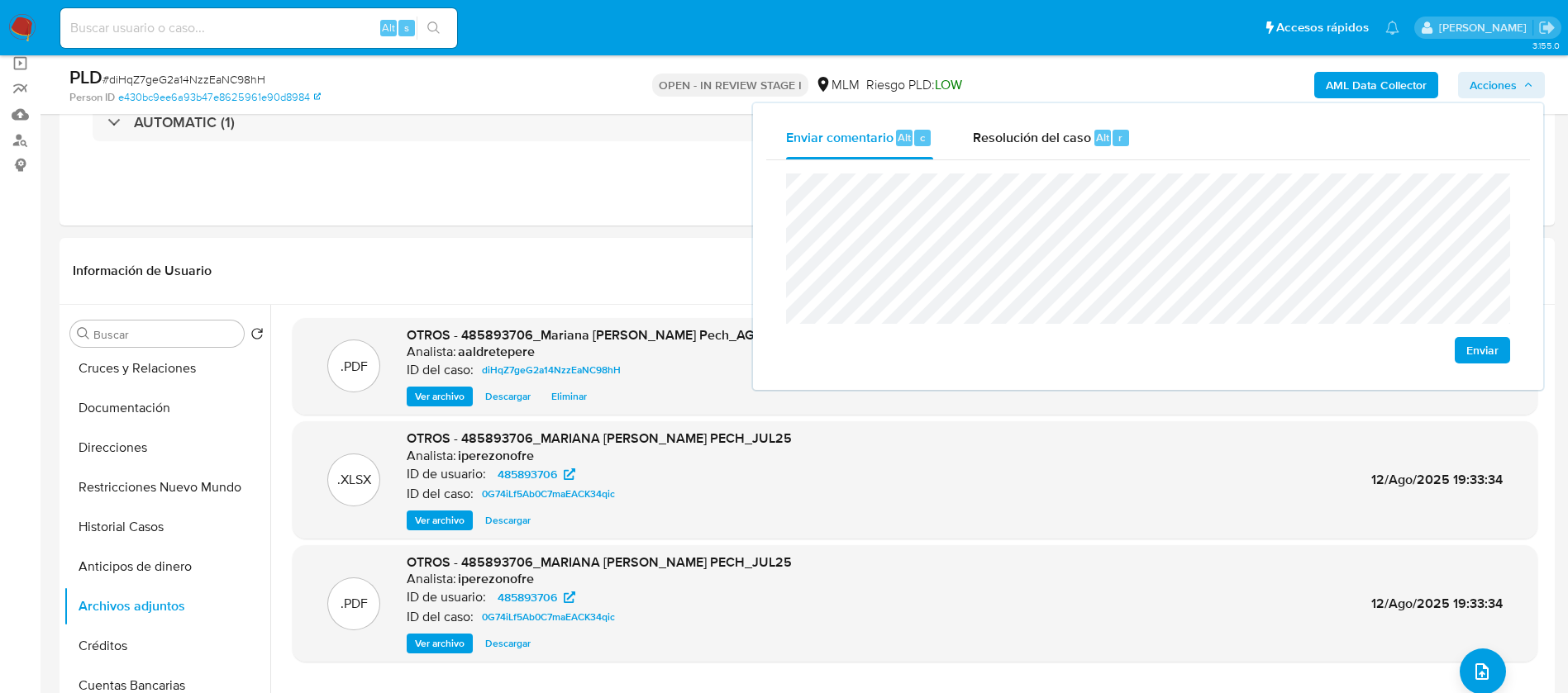
scroll to position [0, 0]
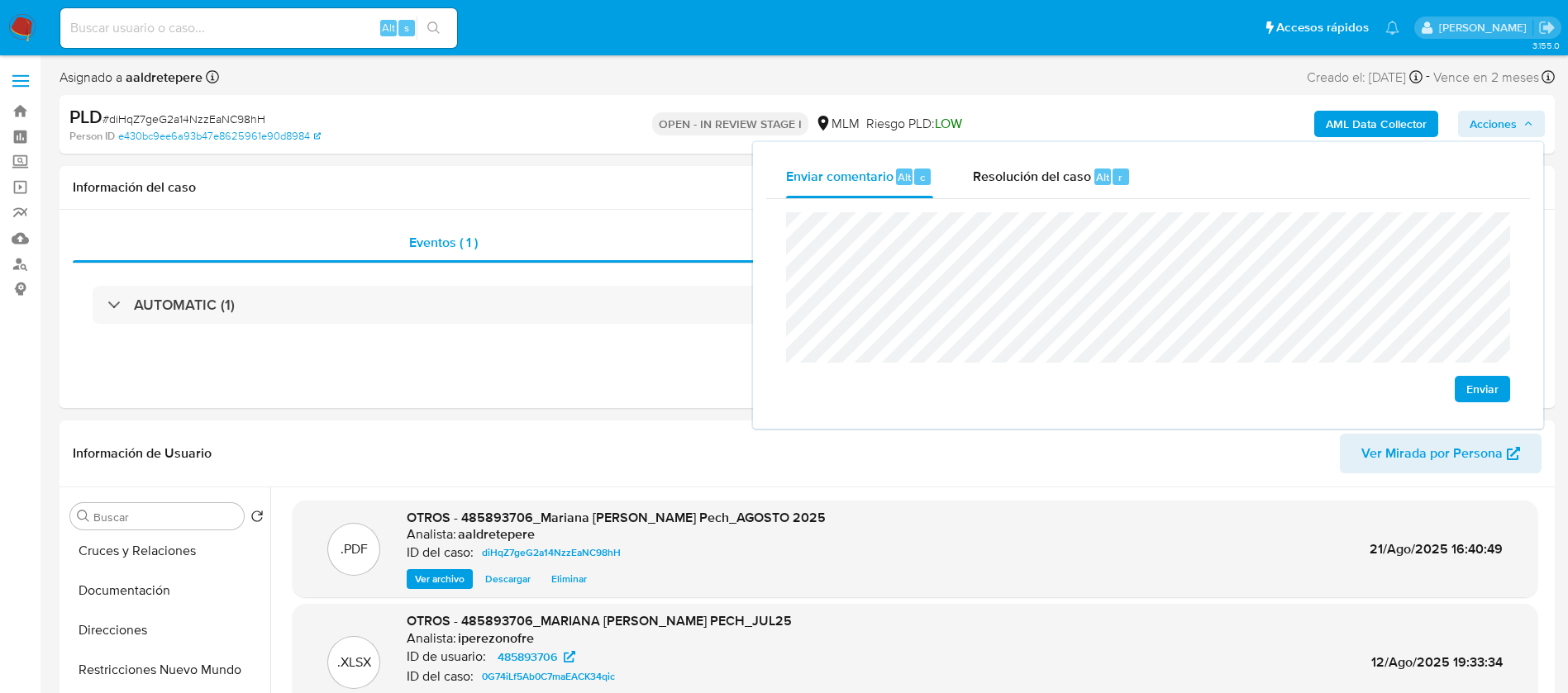
click at [784, 254] on div "Enviar" at bounding box center [1147, 306] width 763 height 216
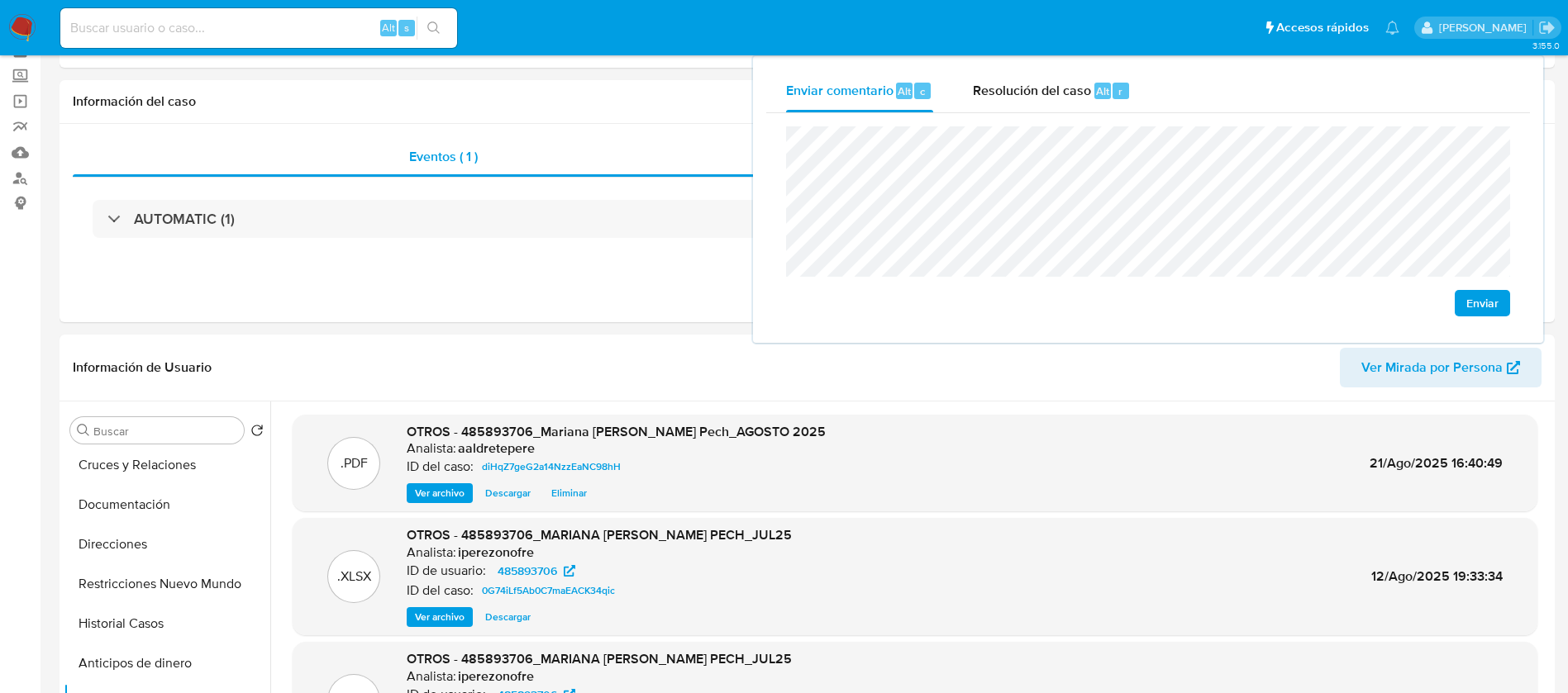
scroll to position [124, 0]
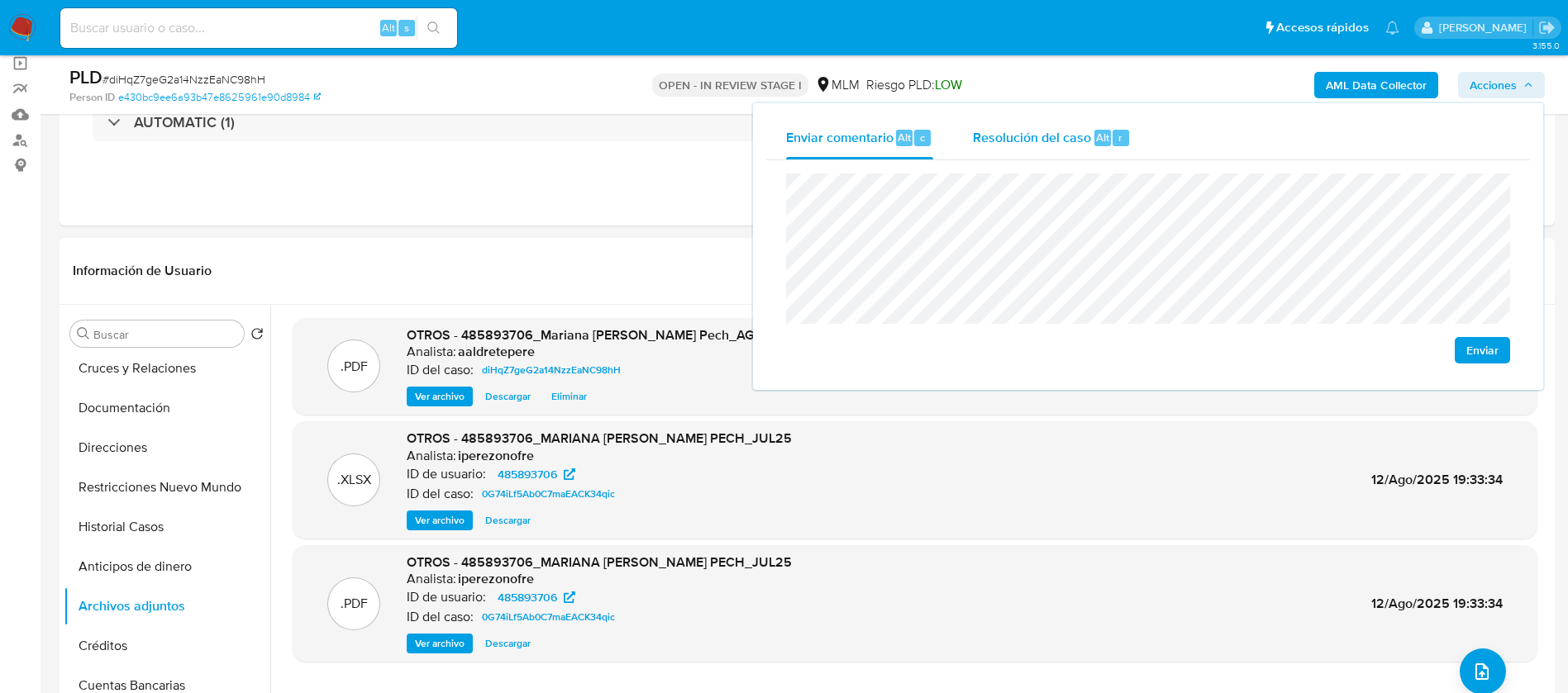
click at [1025, 139] on span "Resolución del caso" at bounding box center [1032, 137] width 118 height 19
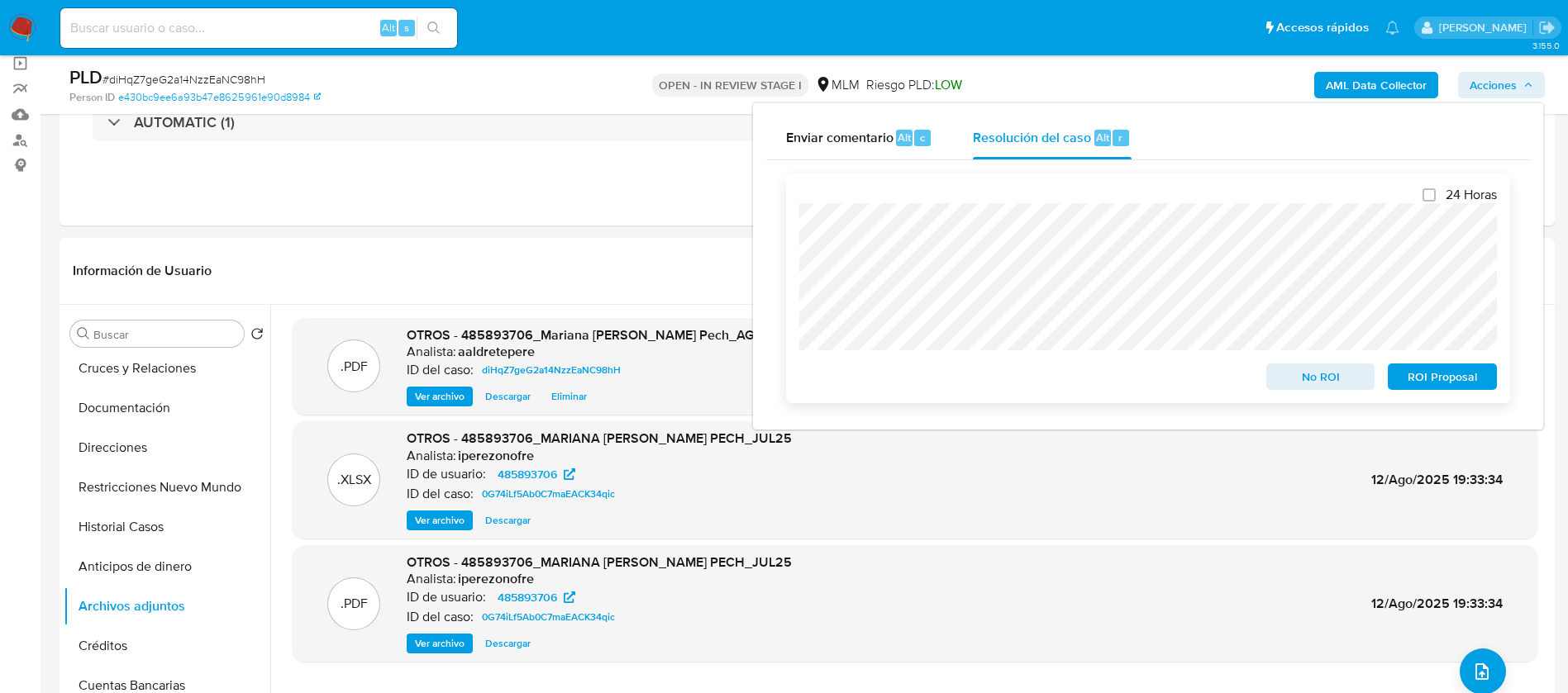
click at [1298, 375] on span "No ROI" at bounding box center [1321, 377] width 86 height 23
